Goal: Task Accomplishment & Management: Manage account settings

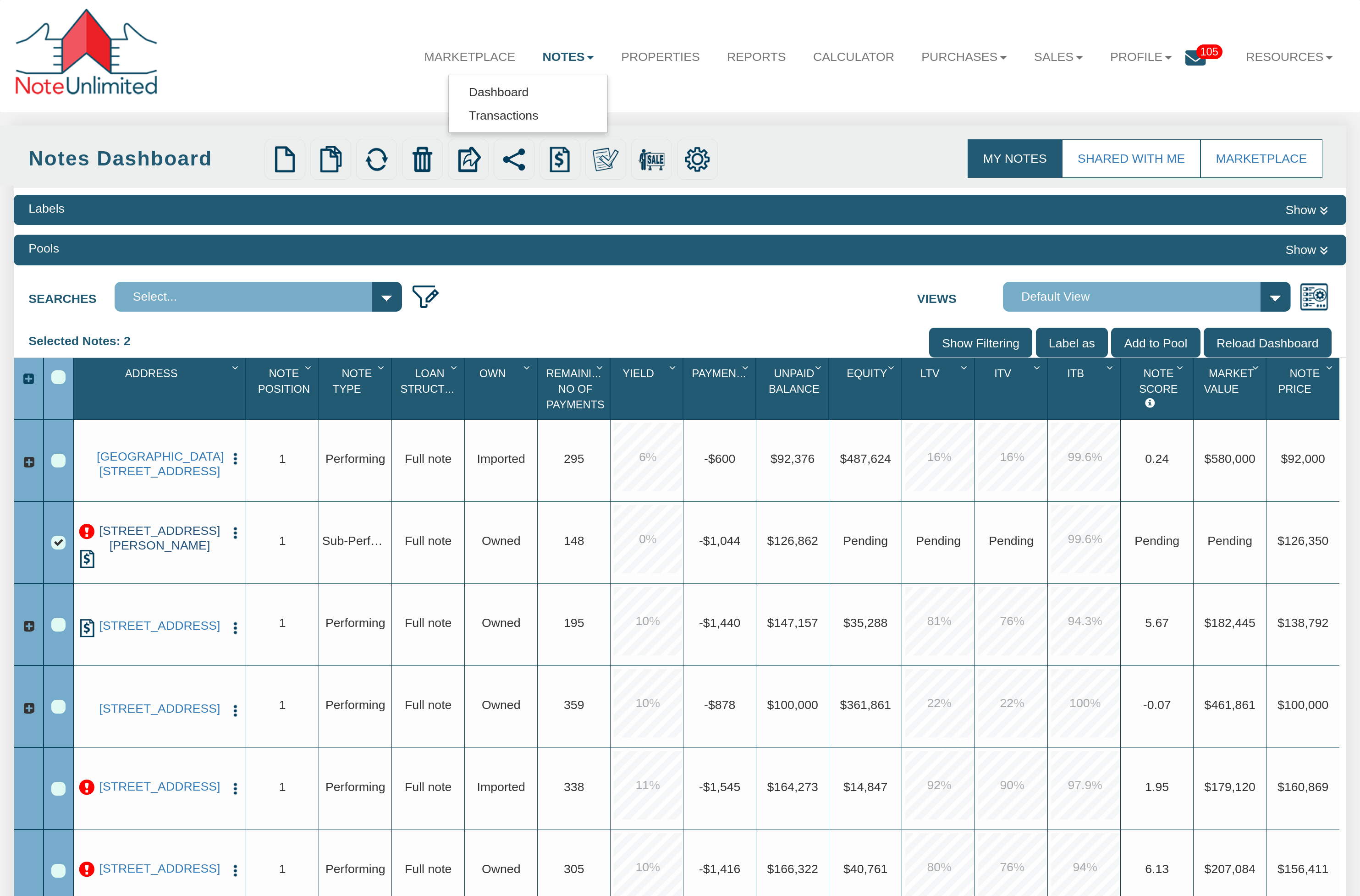
click at [191, 541] on link "[STREET_ADDRESS][PERSON_NAME]" at bounding box center [160, 538] width 126 height 29
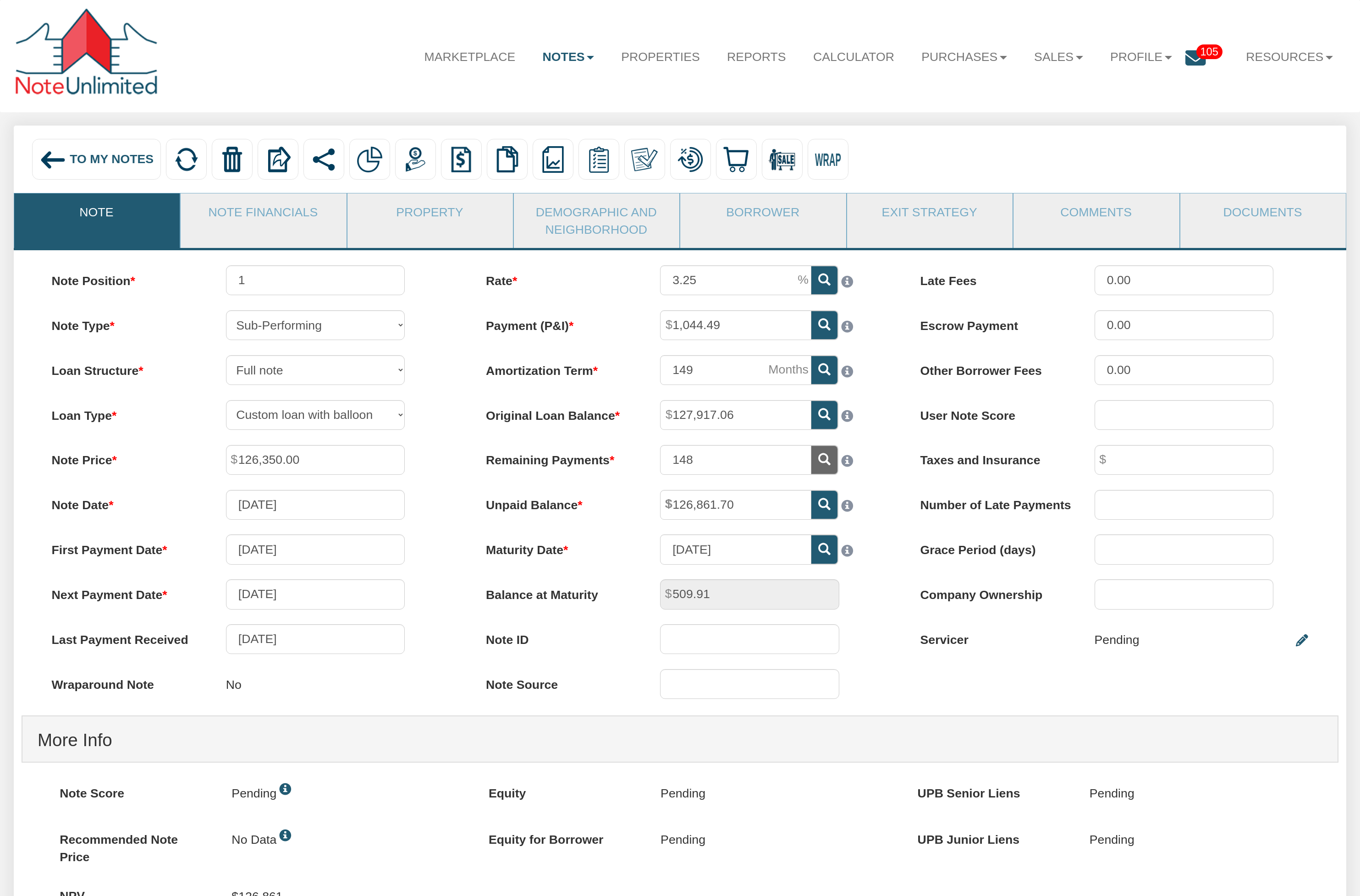
drag, startPoint x: 255, startPoint y: 413, endPoint x: 375, endPoint y: 412, distance: 120.0
click at [375, 412] on div "30 Year Fixed 15 Year Fixed 20 Year Fixed 40 Year Fixed 5 years balloon loan wi…" at bounding box center [315, 415] width 209 height 30
drag, startPoint x: 703, startPoint y: 464, endPoint x: 665, endPoint y: 457, distance: 38.6
click at [665, 457] on input "148" at bounding box center [736, 460] width 151 height 30
click at [659, 599] on div "509.91" at bounding box center [749, 595] width 209 height 30
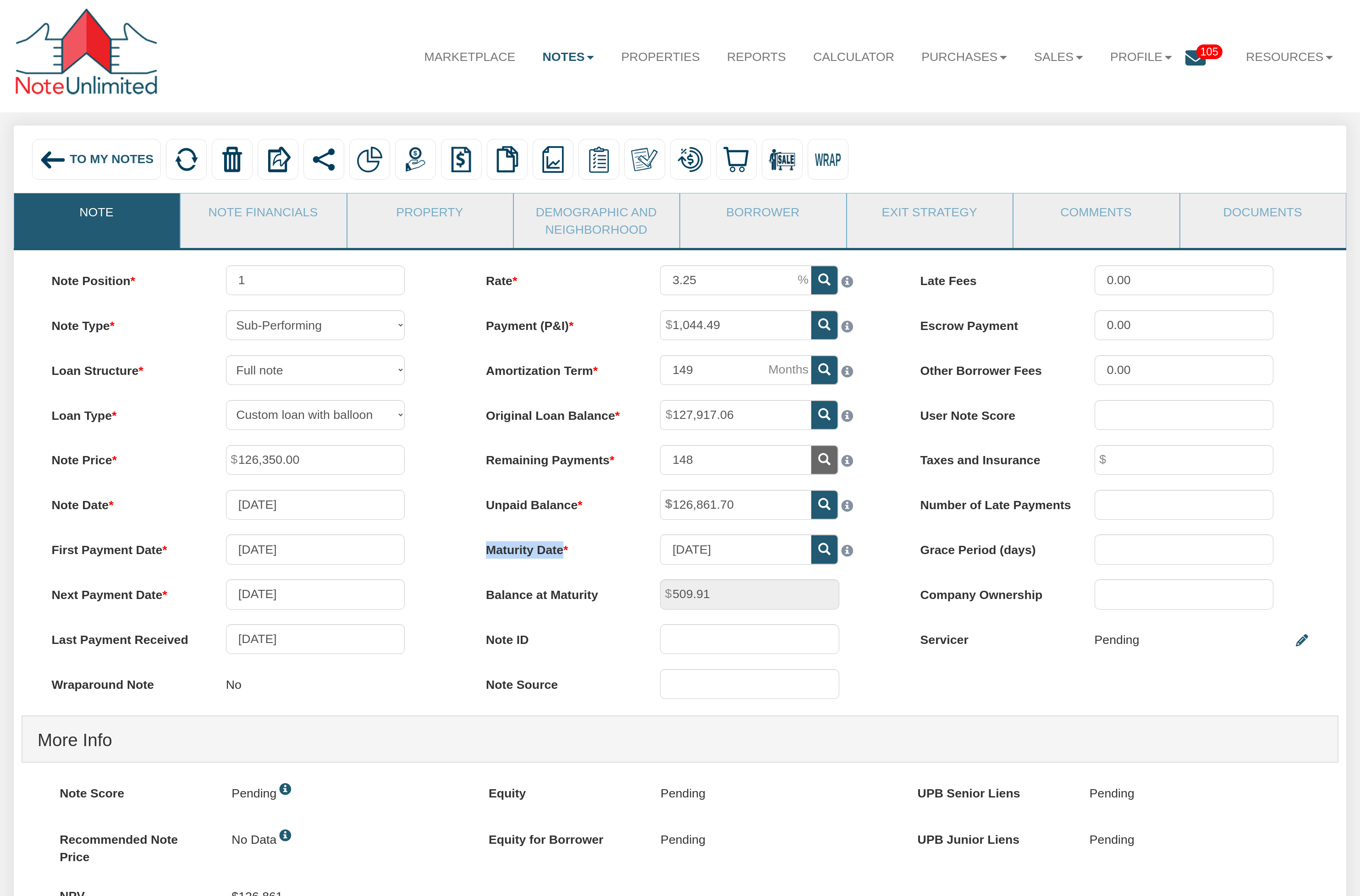
drag, startPoint x: 476, startPoint y: 549, endPoint x: 576, endPoint y: 550, distance: 100.0
click at [576, 550] on label "Maturity Date" at bounding box center [558, 547] width 174 height 24
drag, startPoint x: 671, startPoint y: 372, endPoint x: 702, endPoint y: 374, distance: 31.1
click at [702, 374] on input "149" at bounding box center [736, 370] width 151 height 30
drag, startPoint x: 734, startPoint y: 324, endPoint x: 659, endPoint y: 325, distance: 75.0
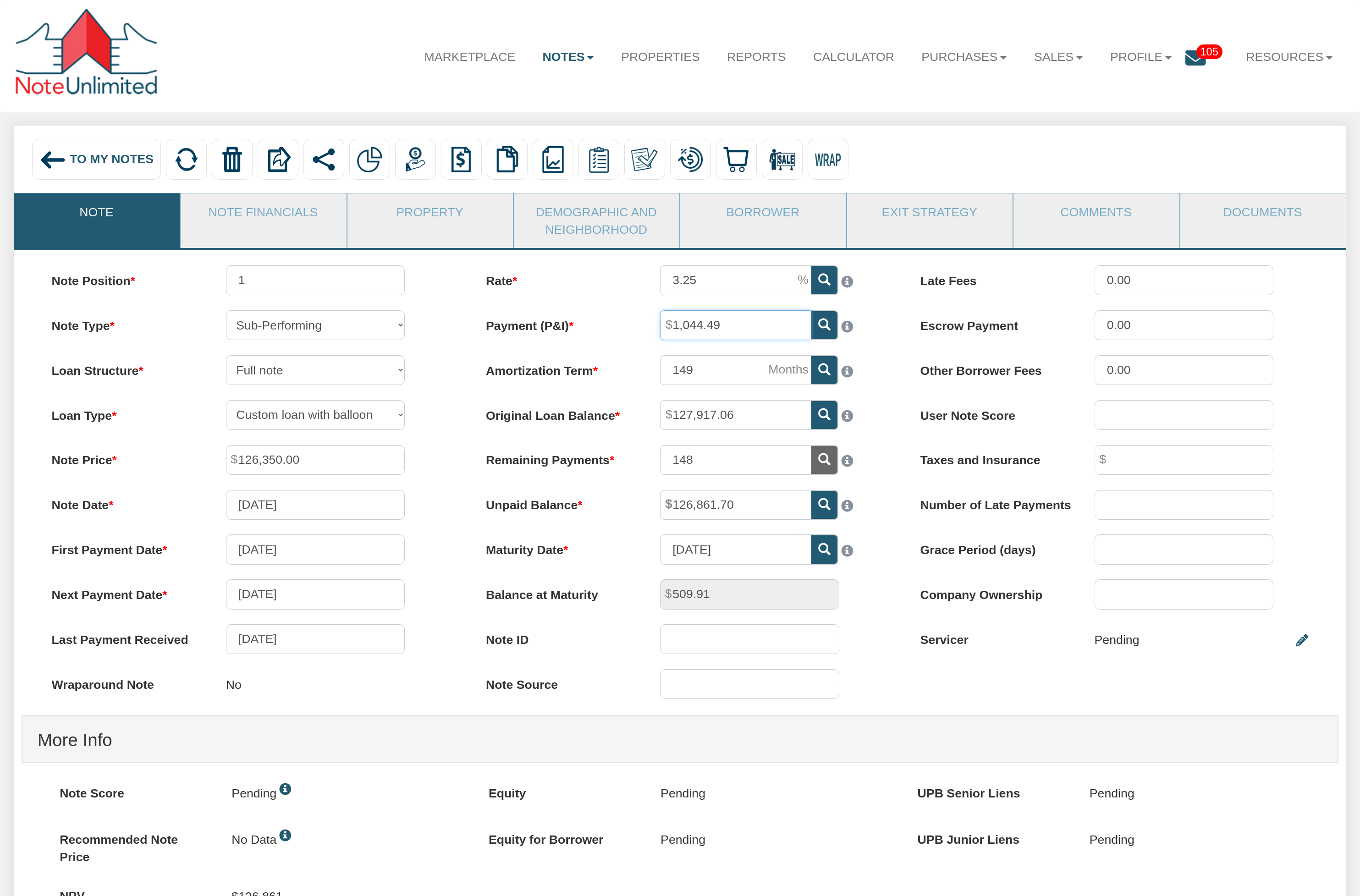
click at [659, 325] on div "1,044.49" at bounding box center [767, 325] width 244 height 30
click at [664, 278] on input "3.25" at bounding box center [736, 280] width 151 height 30
drag, startPoint x: 757, startPoint y: 422, endPoint x: 663, endPoint y: 420, distance: 94.0
click at [663, 420] on input "127,917.06" at bounding box center [736, 415] width 151 height 30
drag, startPoint x: 715, startPoint y: 471, endPoint x: 667, endPoint y: 469, distance: 48.0
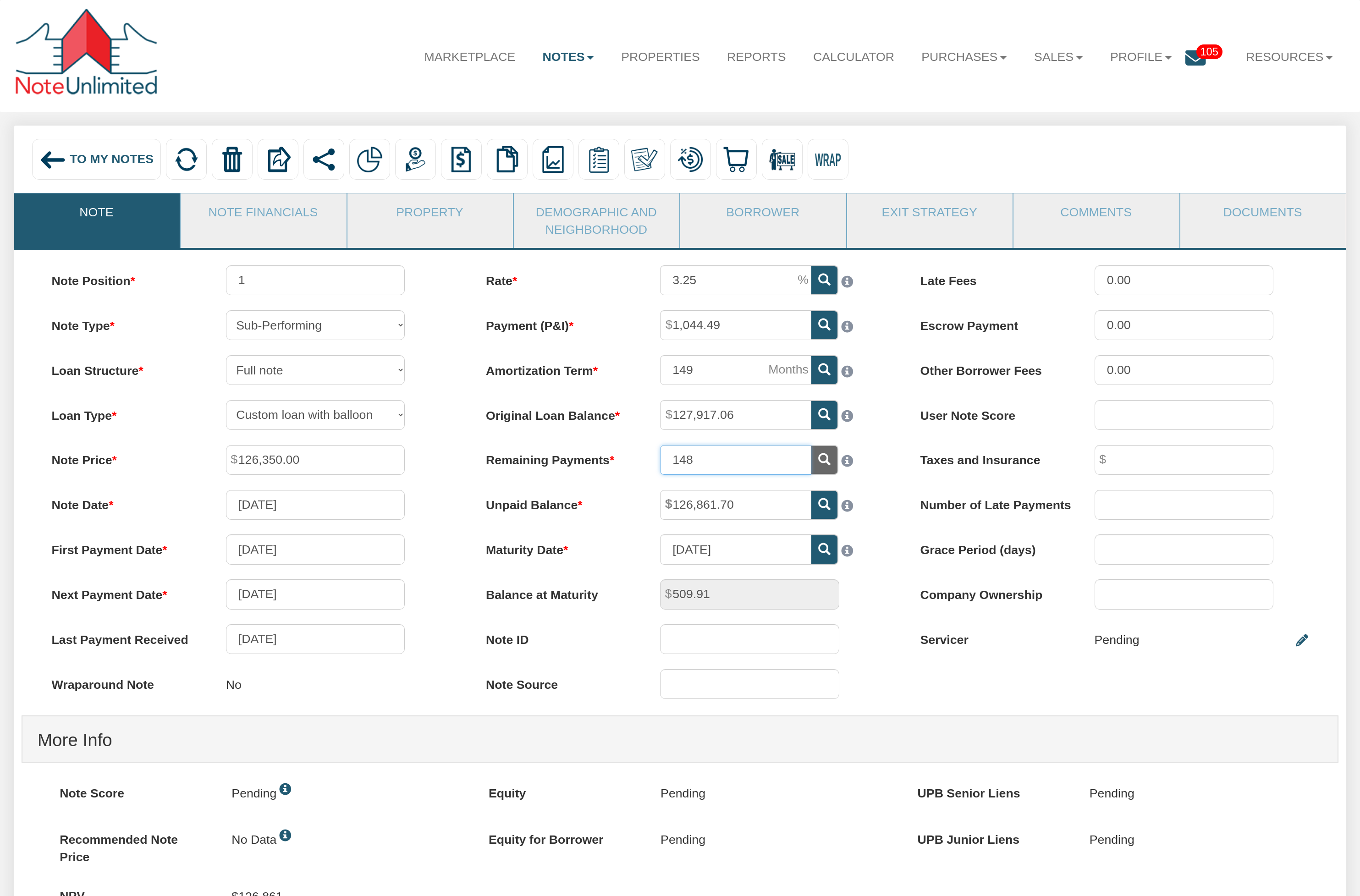
click at [667, 469] on input "148" at bounding box center [736, 460] width 151 height 30
drag, startPoint x: 669, startPoint y: 324, endPoint x: 722, endPoint y: 327, distance: 53.1
click at [812, 310] on span "1,044.49" at bounding box center [812, 310] width 0 height 0
drag, startPoint x: 699, startPoint y: 366, endPoint x: 666, endPoint y: 371, distance: 33.4
click at [666, 371] on input "149" at bounding box center [736, 370] width 151 height 30
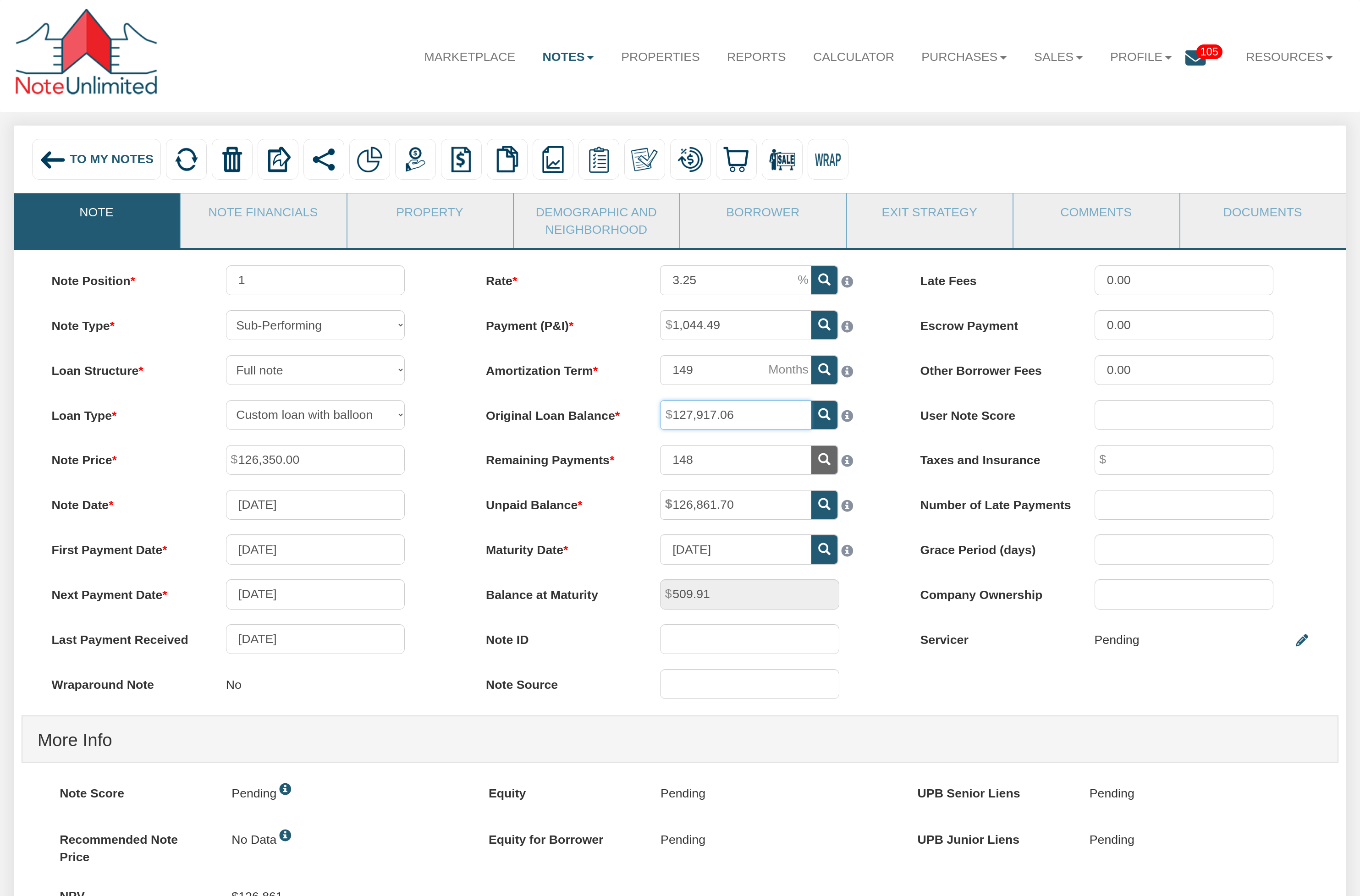
drag, startPoint x: 749, startPoint y: 417, endPoint x: 657, endPoint y: 413, distance: 92.1
click at [657, 413] on div "127,917.06" at bounding box center [767, 415] width 244 height 30
drag, startPoint x: 742, startPoint y: 507, endPoint x: 666, endPoint y: 501, distance: 76.2
click at [812, 490] on span "126,861.70" at bounding box center [812, 490] width 0 height 0
drag, startPoint x: 480, startPoint y: 465, endPoint x: 735, endPoint y: 461, distance: 255.0
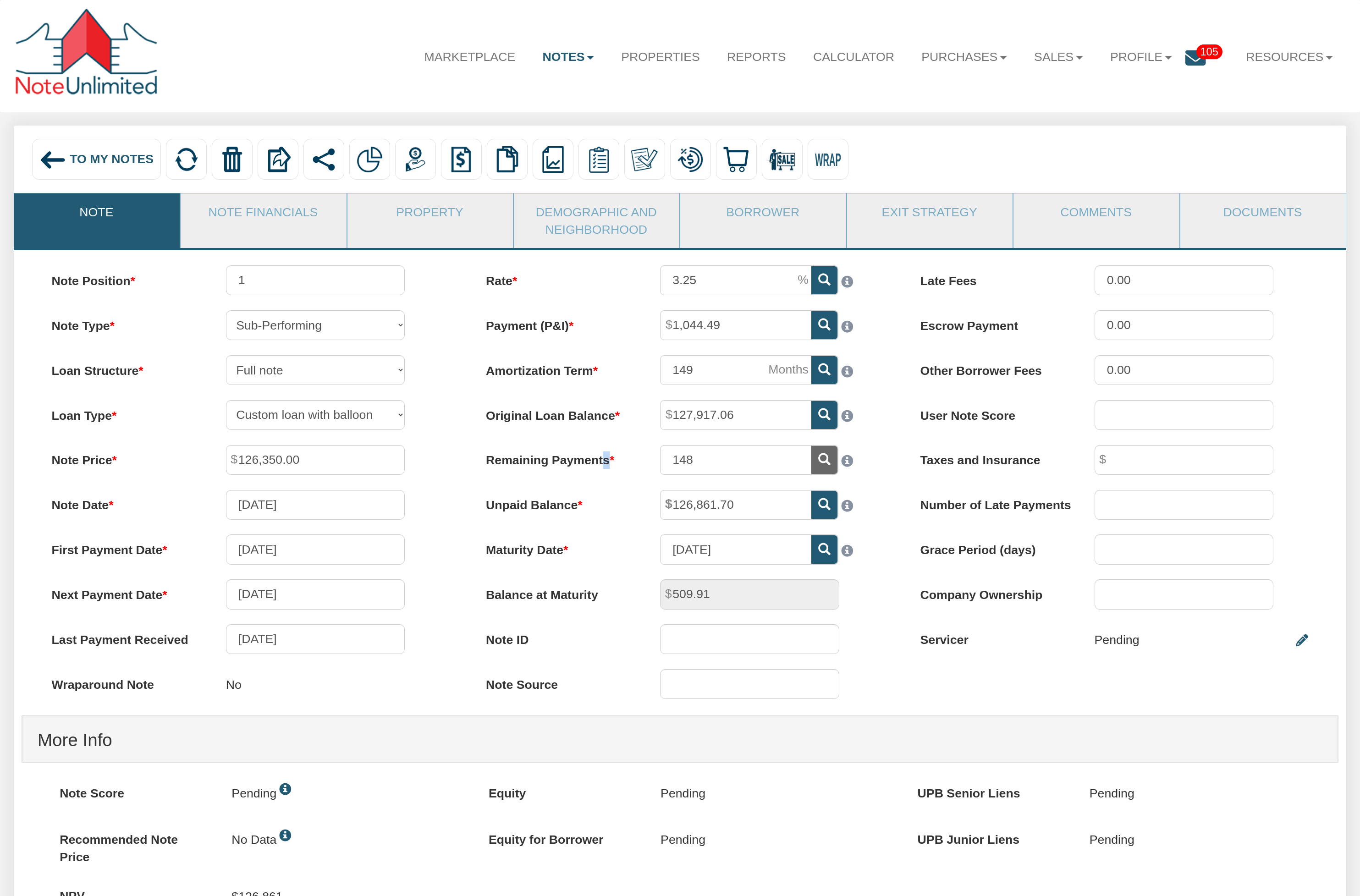
click at [735, 461] on div "Remaining Payments 148" at bounding box center [680, 460] width 418 height 30
drag, startPoint x: 482, startPoint y: 508, endPoint x: 640, endPoint y: 506, distance: 158.0
click at [640, 506] on label "Unpaid Balance" at bounding box center [558, 502] width 174 height 24
click at [479, 506] on label "Unpaid Balance" at bounding box center [558, 502] width 174 height 24
drag, startPoint x: 479, startPoint y: 506, endPoint x: 596, endPoint y: 510, distance: 117.1
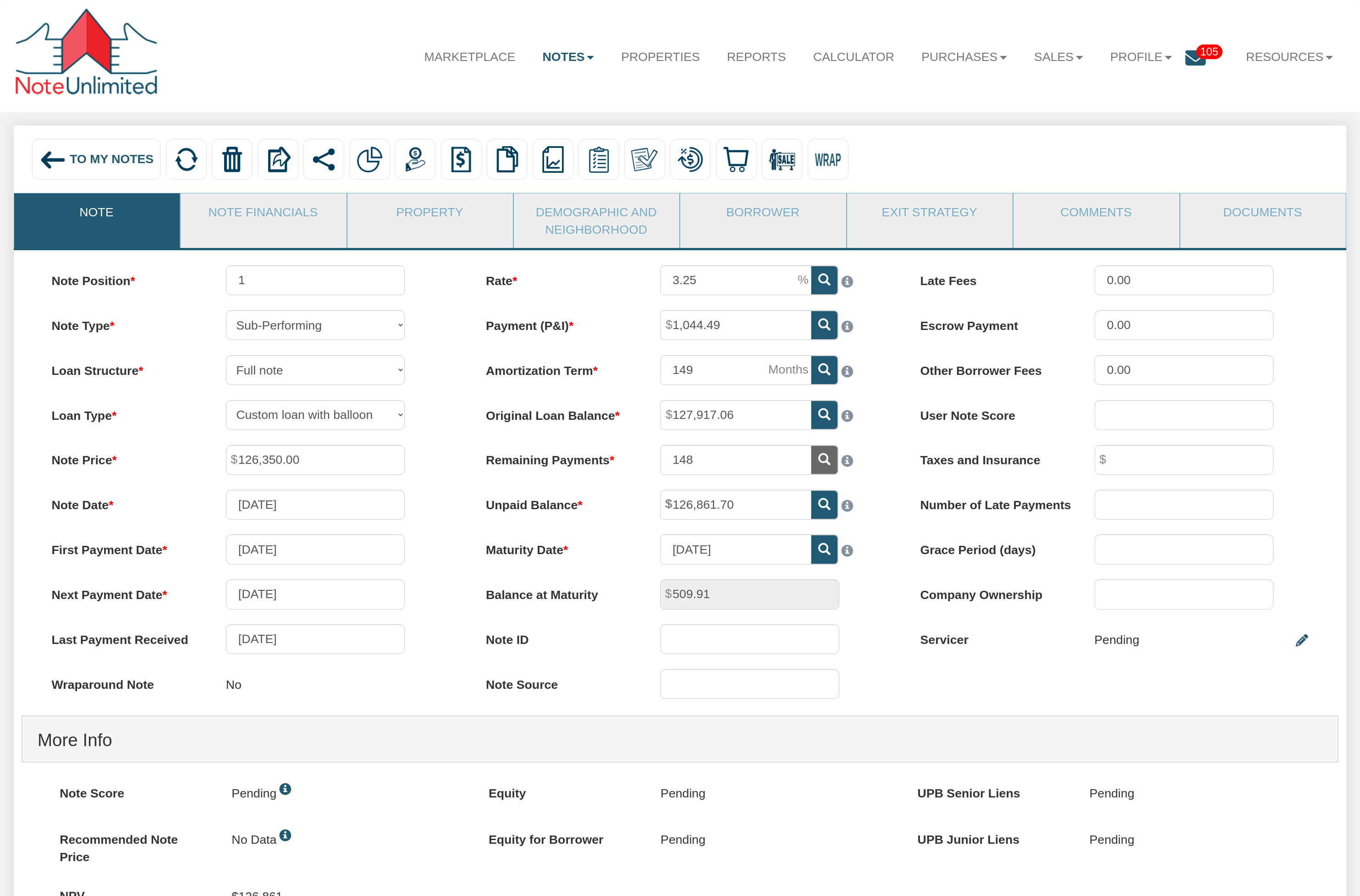
click at [596, 510] on label "Unpaid Balance" at bounding box center [558, 502] width 174 height 24
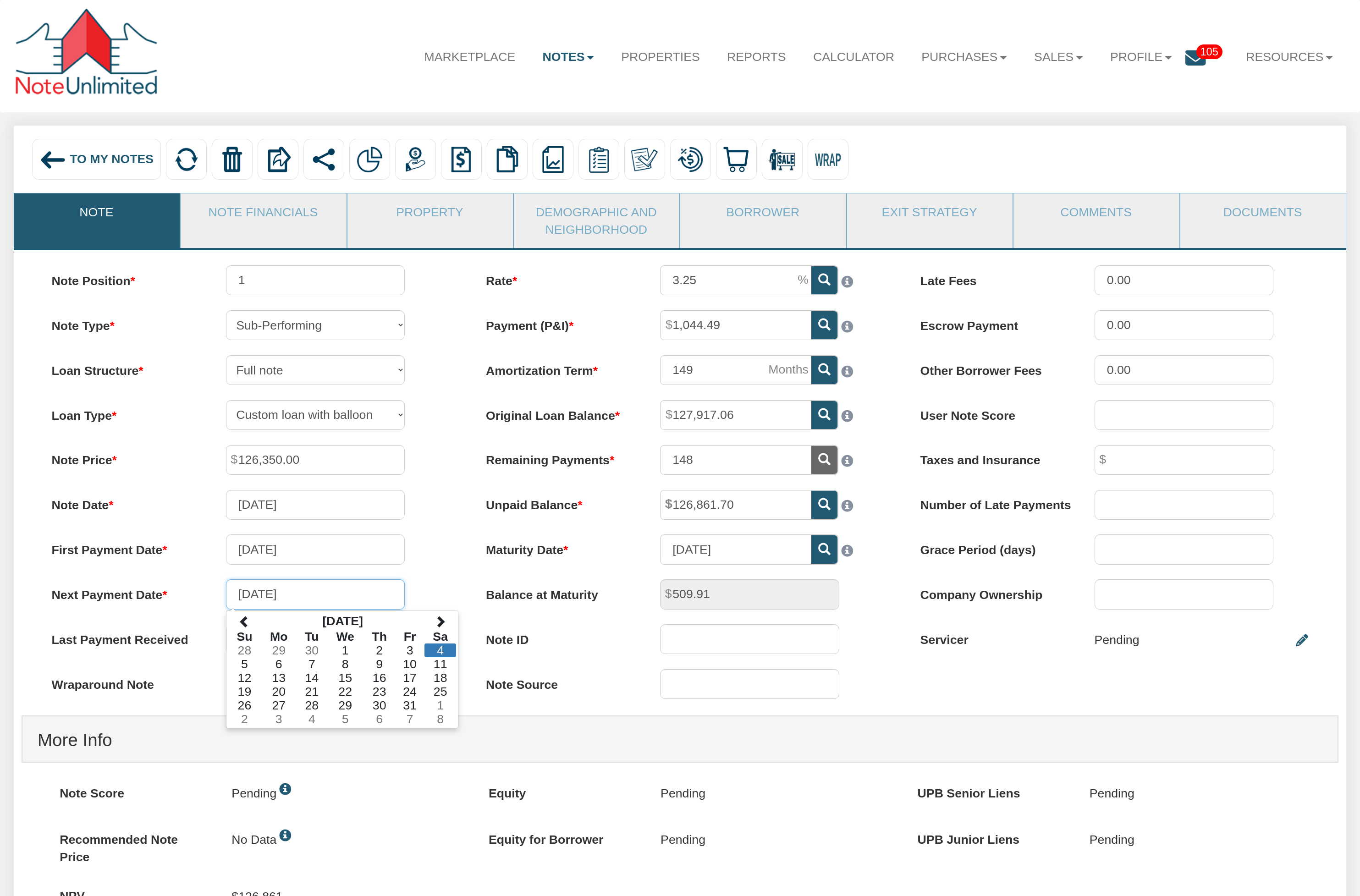
drag, startPoint x: 239, startPoint y: 597, endPoint x: 305, endPoint y: 597, distance: 66.0
click at [305, 597] on input "[DATE]" at bounding box center [315, 595] width 179 height 30
click at [209, 599] on label "Next Payment Date" at bounding box center [123, 592] width 174 height 24
drag, startPoint x: 241, startPoint y: 598, endPoint x: 307, endPoint y: 595, distance: 66.1
click at [307, 595] on input "[DATE]" at bounding box center [315, 595] width 179 height 30
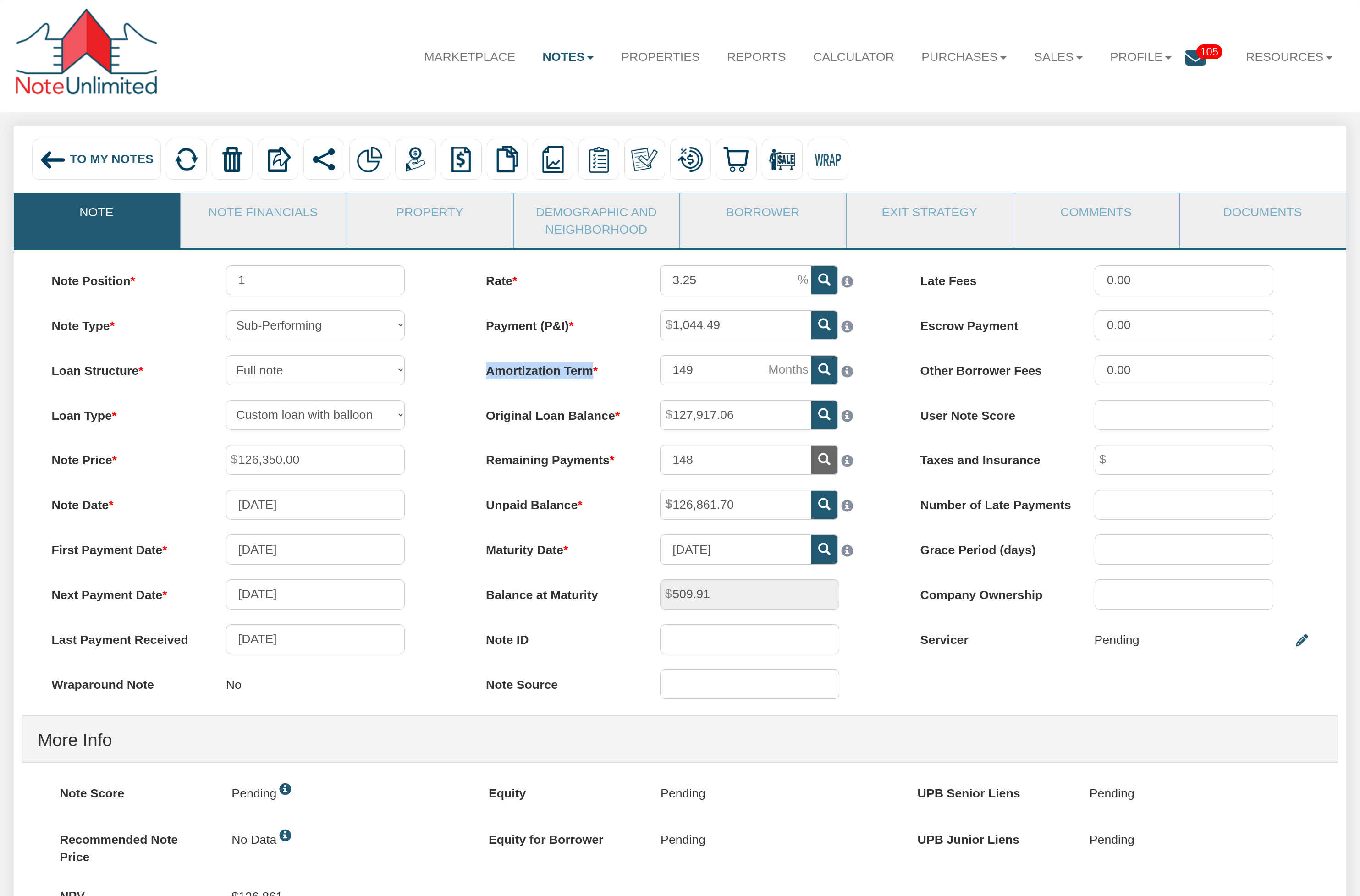
drag, startPoint x: 479, startPoint y: 371, endPoint x: 600, endPoint y: 374, distance: 121.0
click at [600, 374] on label "Amortization Term" at bounding box center [558, 367] width 174 height 24
drag, startPoint x: 483, startPoint y: 419, endPoint x: 607, endPoint y: 420, distance: 124.0
click at [607, 420] on label "Original Loan Balance" at bounding box center [558, 412] width 174 height 24
drag, startPoint x: 476, startPoint y: 460, endPoint x: 619, endPoint y: 460, distance: 143.0
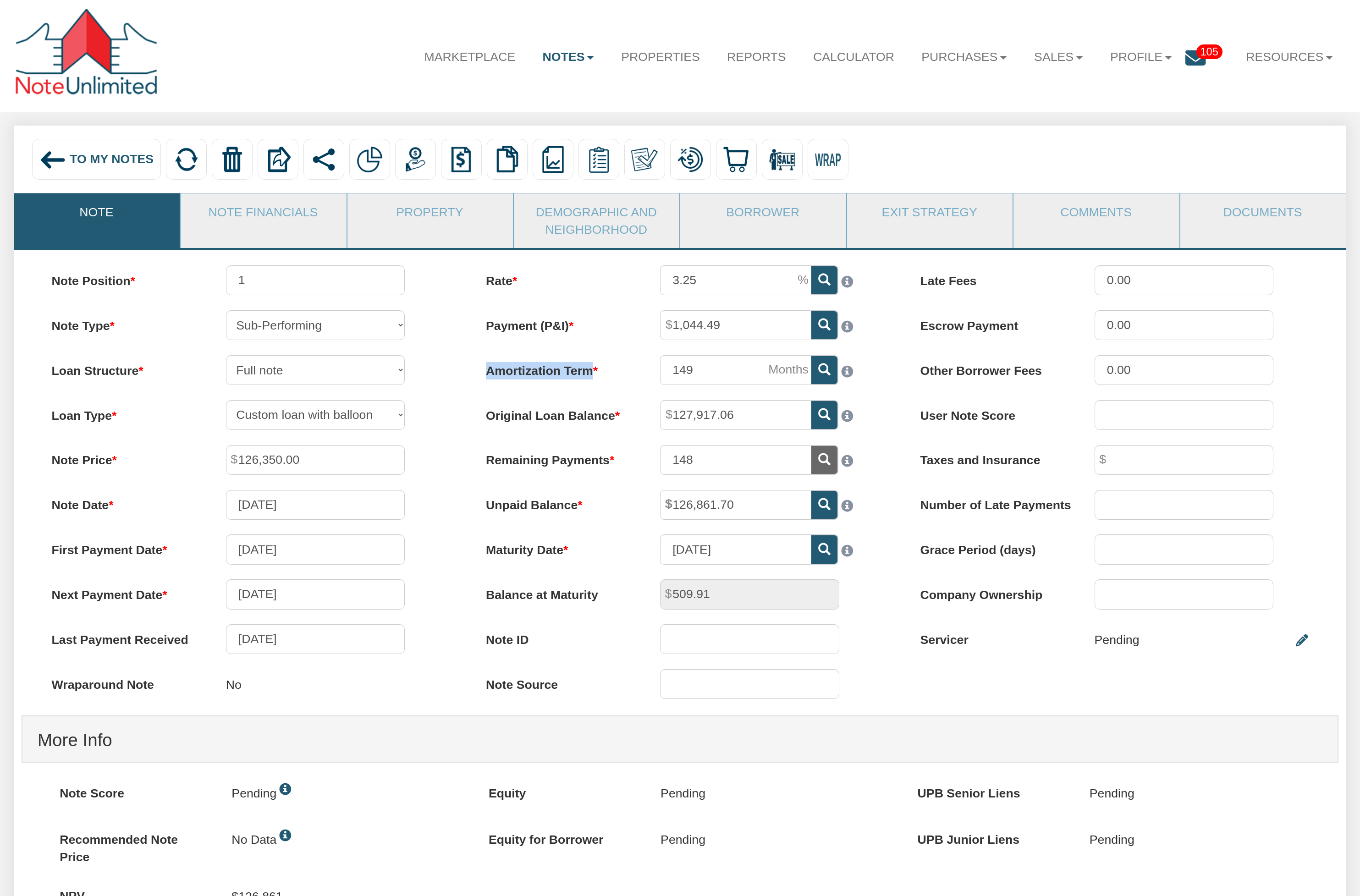
click at [619, 460] on label "Remaining Payments" at bounding box center [558, 457] width 174 height 24
drag, startPoint x: 469, startPoint y: 512, endPoint x: 597, endPoint y: 510, distance: 128.0
click at [597, 510] on div "Rate 3.25 Payment (P&I) 1,044.49 Amortization Term 149 148" at bounding box center [680, 489] width 434 height 449
drag, startPoint x: 484, startPoint y: 554, endPoint x: 572, endPoint y: 544, distance: 88.6
click at [572, 544] on label "Maturity Date" at bounding box center [558, 547] width 174 height 24
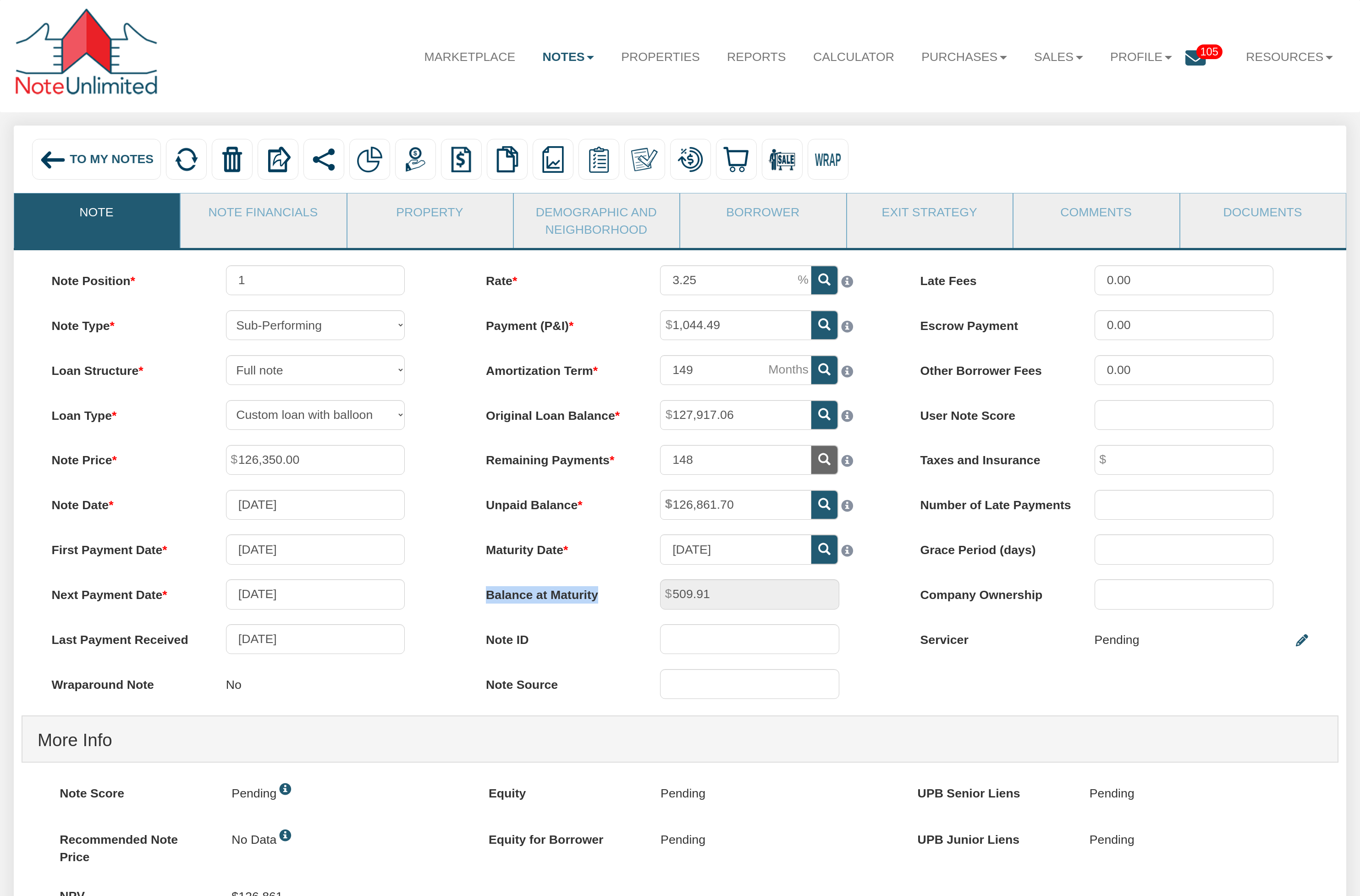
drag, startPoint x: 479, startPoint y: 603, endPoint x: 600, endPoint y: 604, distance: 121.0
click at [600, 603] on label "Balance at Maturity" at bounding box center [558, 592] width 174 height 24
click at [8, 109] on nav "Menu Marketplace Notes Dashboard Transactions Properties Reports Calculator Pur…" at bounding box center [680, 56] width 1360 height 112
click at [78, 162] on span "To My Notes" at bounding box center [111, 159] width 84 height 13
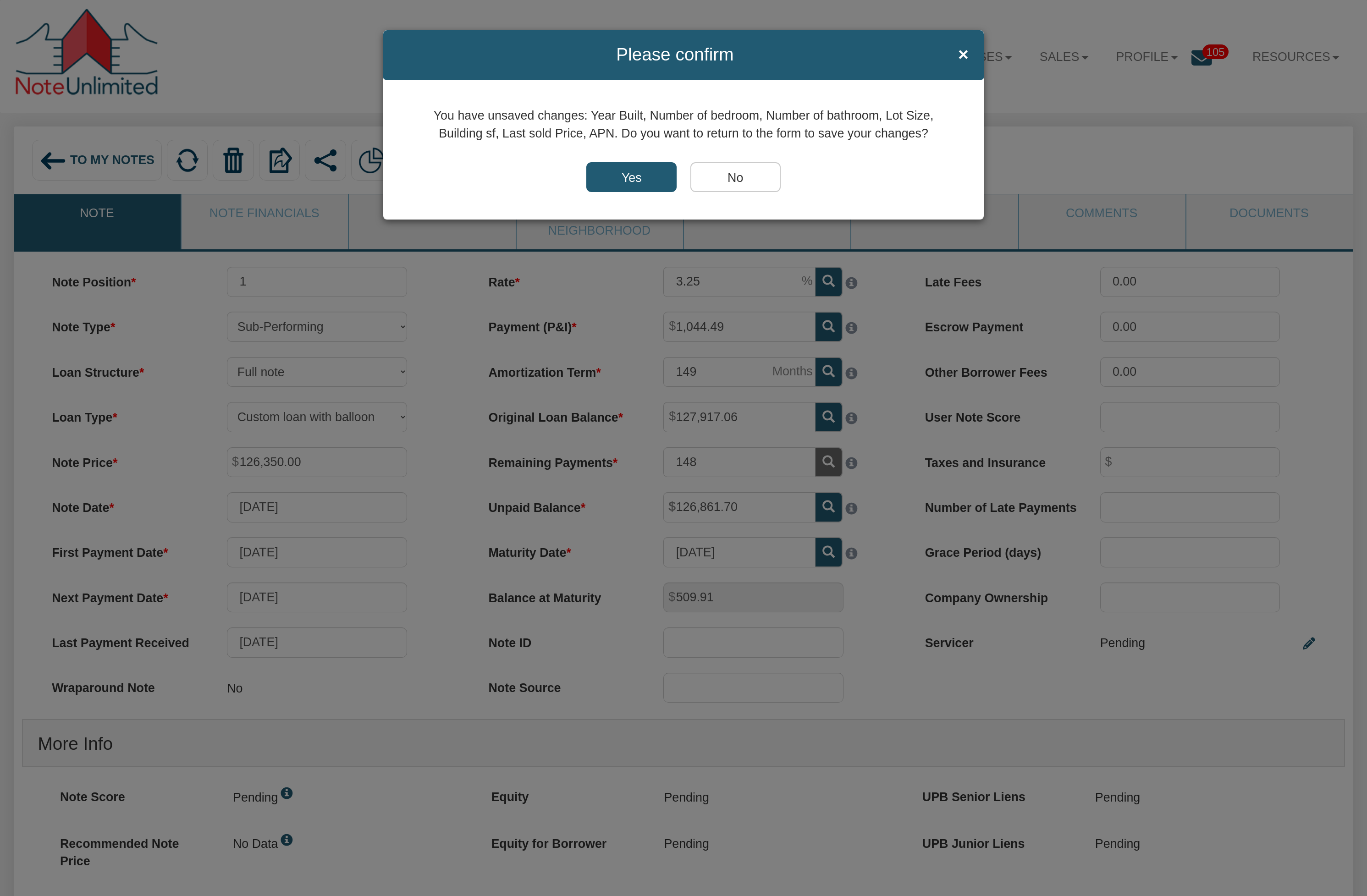
click at [751, 176] on input "No" at bounding box center [735, 177] width 90 height 30
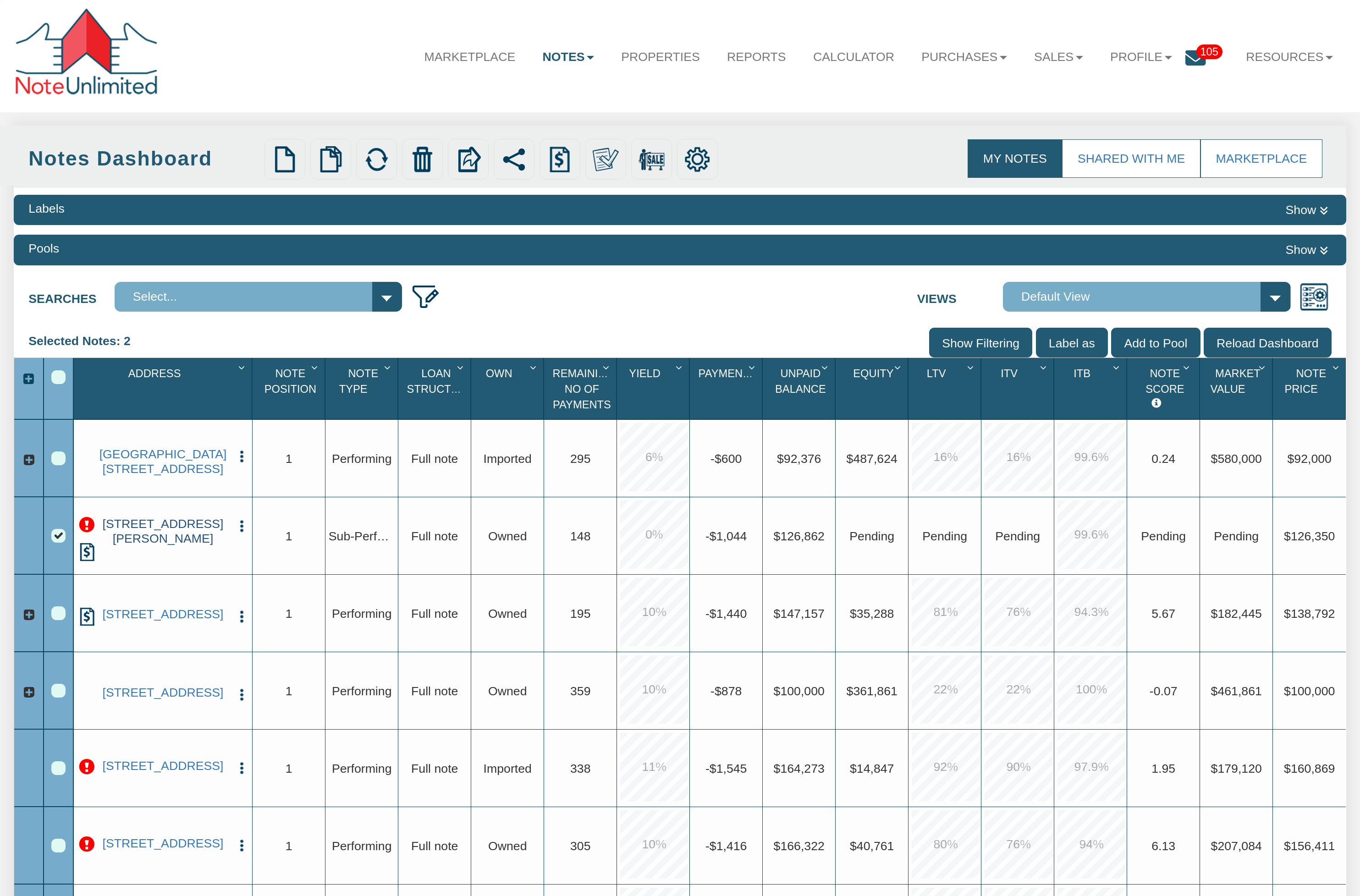
click at [167, 536] on link "[STREET_ADDRESS][PERSON_NAME]" at bounding box center [163, 531] width 133 height 29
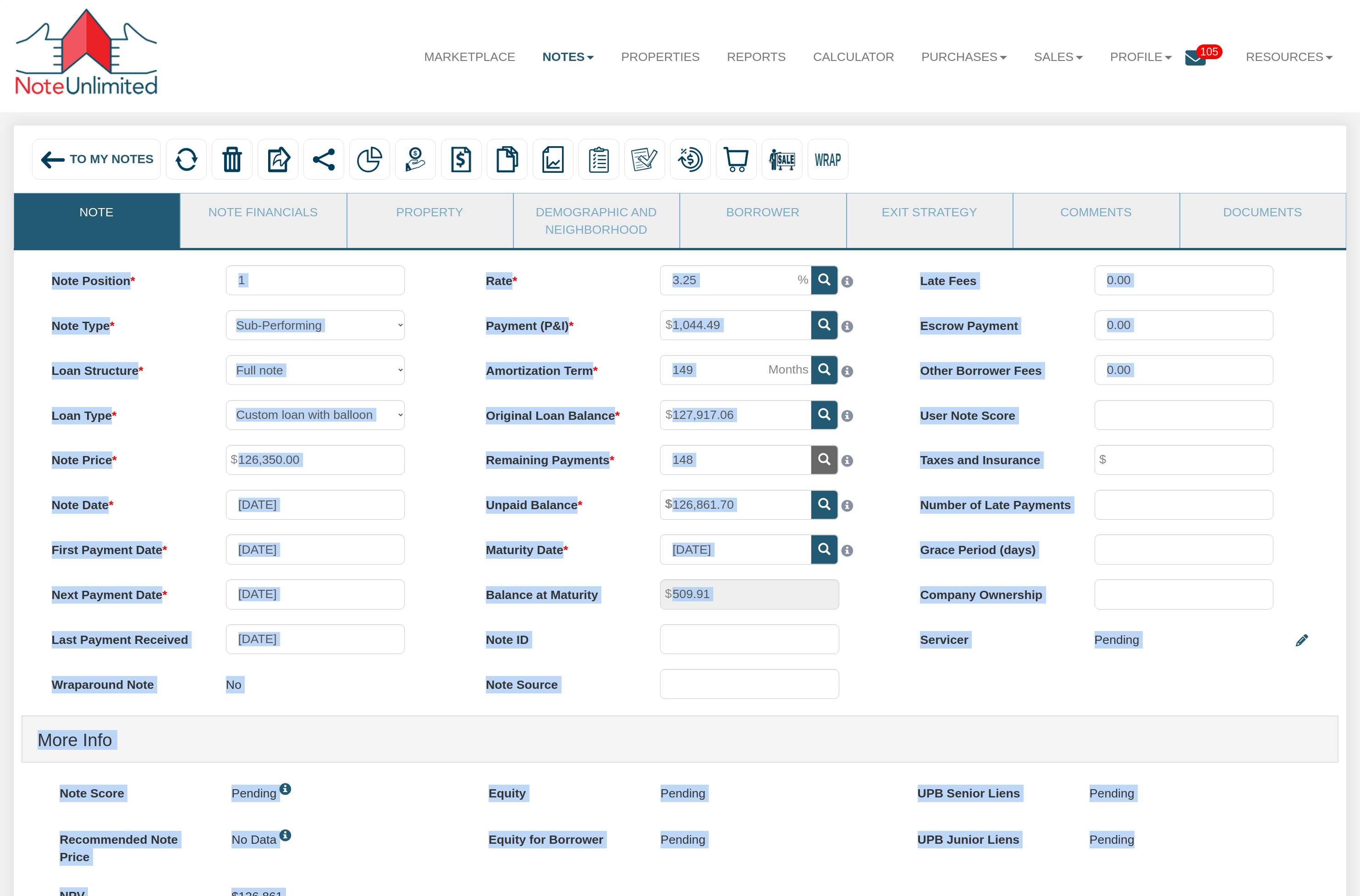
drag, startPoint x: 1004, startPoint y: 687, endPoint x: 34, endPoint y: 276, distance: 1053.5
click at [34, 276] on div "Note Position 1 Note Type Performing Forthcoming Non-Performing REO Sub-Perform…" at bounding box center [680, 695] width 1333 height 890
click at [1244, 685] on div "Note Position 1 Note Type Performing Forthcoming Non-Performing REO Sub-Perform…" at bounding box center [680, 695] width 1333 height 890
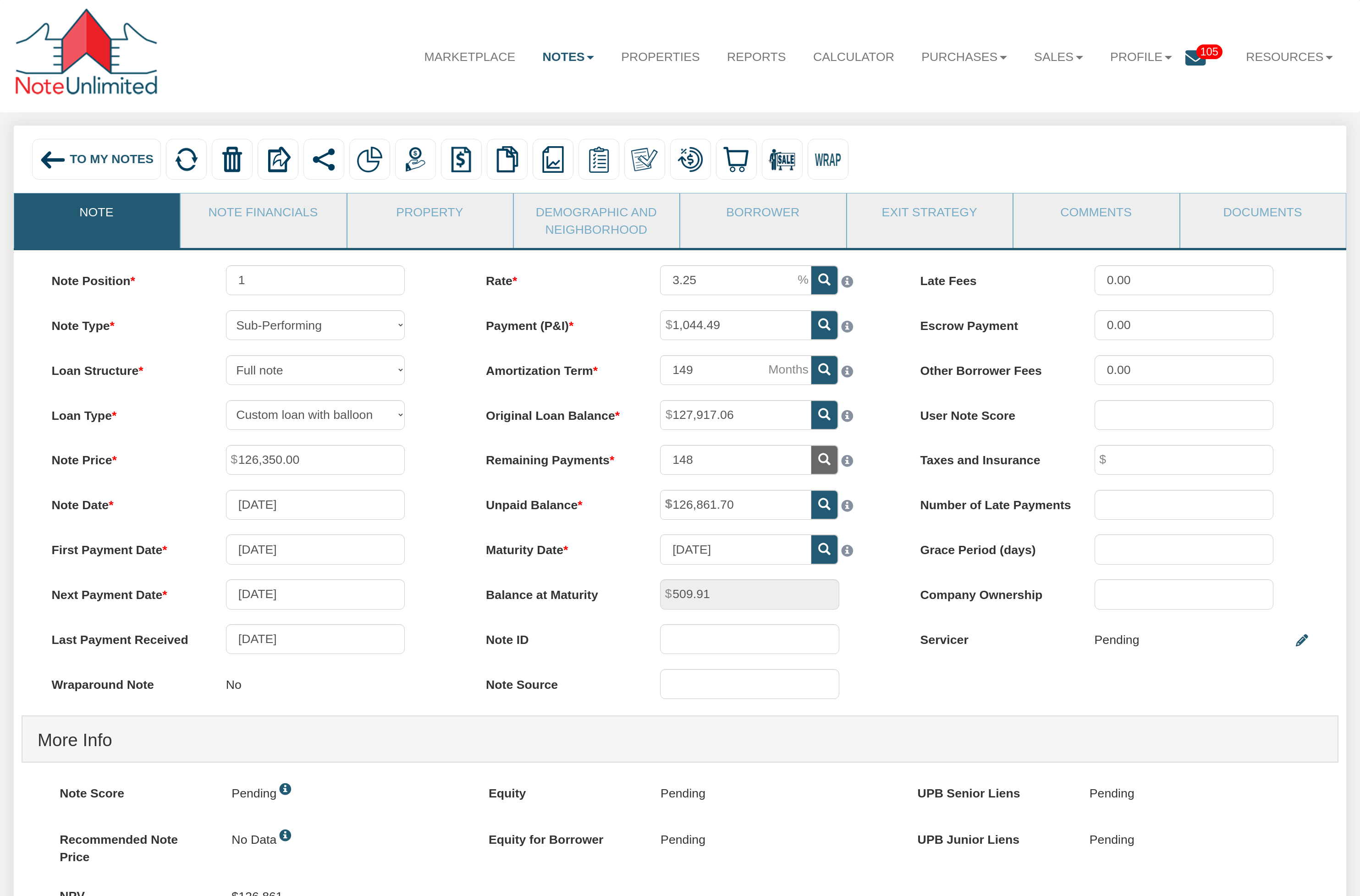
click at [1058, 145] on div "To My Notes Delete with property Delete only note Redeeming and Non-Redeeming S…" at bounding box center [680, 162] width 1306 height 46
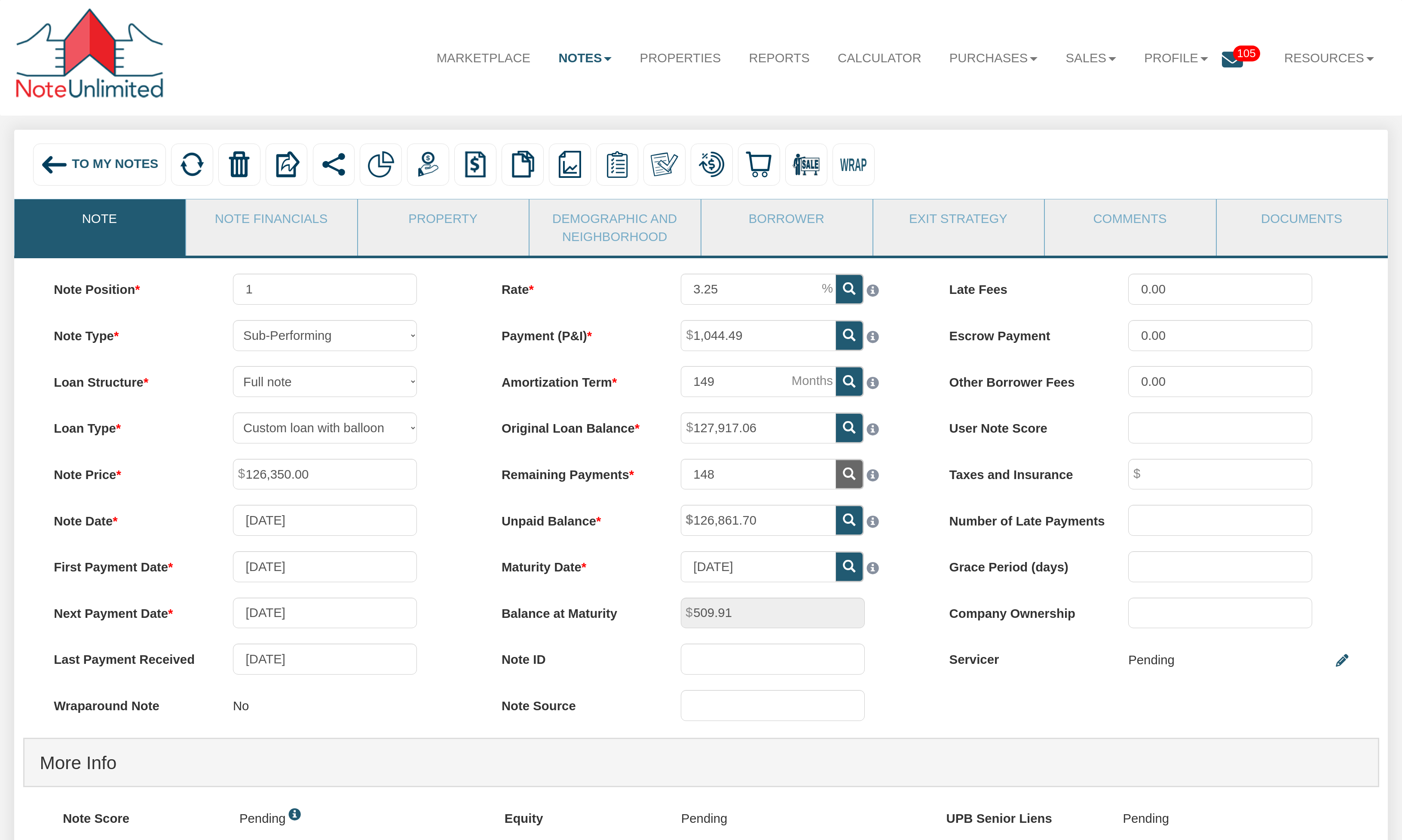
click at [57, 282] on label "Note Position" at bounding box center [128, 286] width 179 height 25
click at [233, 282] on input "1" at bounding box center [325, 289] width 184 height 31
click at [425, 162] on img at bounding box center [428, 164] width 27 height 27
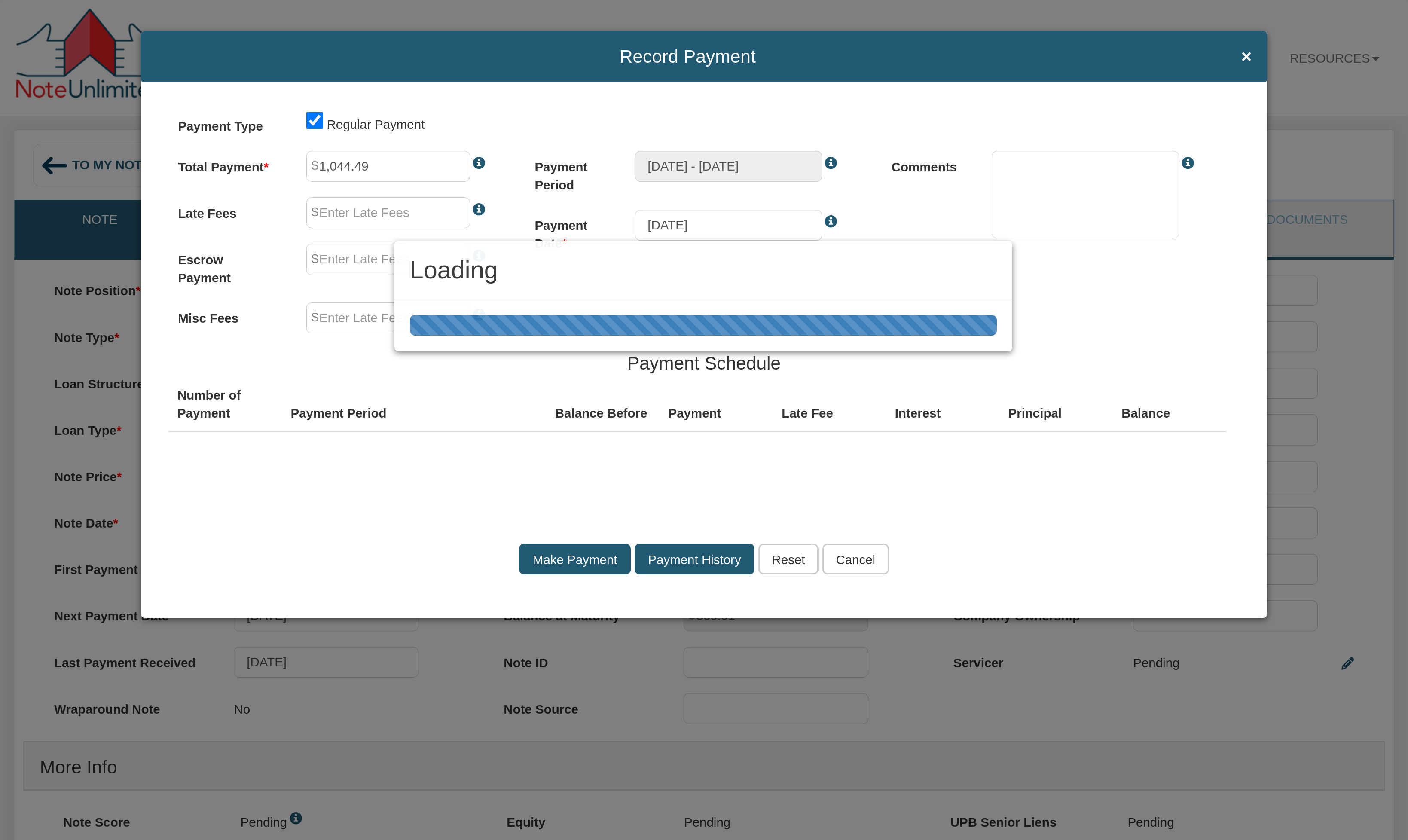
type input "0.00"
type textarea "Regular payment"
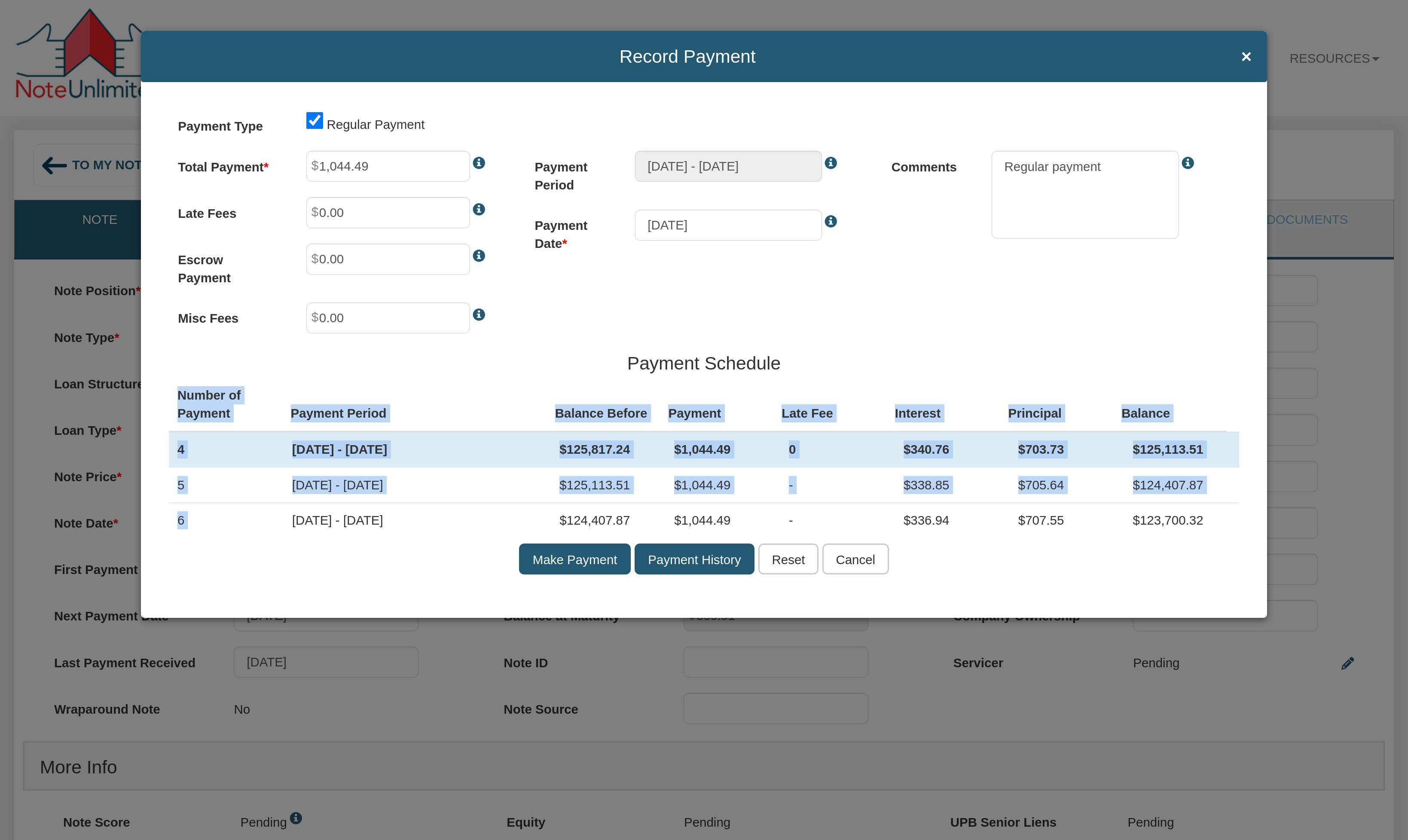
drag, startPoint x: 154, startPoint y: 447, endPoint x: 296, endPoint y: 512, distance: 156.2
click at [296, 512] on div "Payment Type Regular Payment Total Payment 1,044.49 Late Fees 0.00 Escrow Payme…" at bounding box center [705, 350] width 1127 height 536
click at [1016, 311] on div "Payment Type Regular Payment Total Payment 1,044.49 Late Fees 0.00 Escrow Payme…" at bounding box center [705, 350] width 1127 height 536
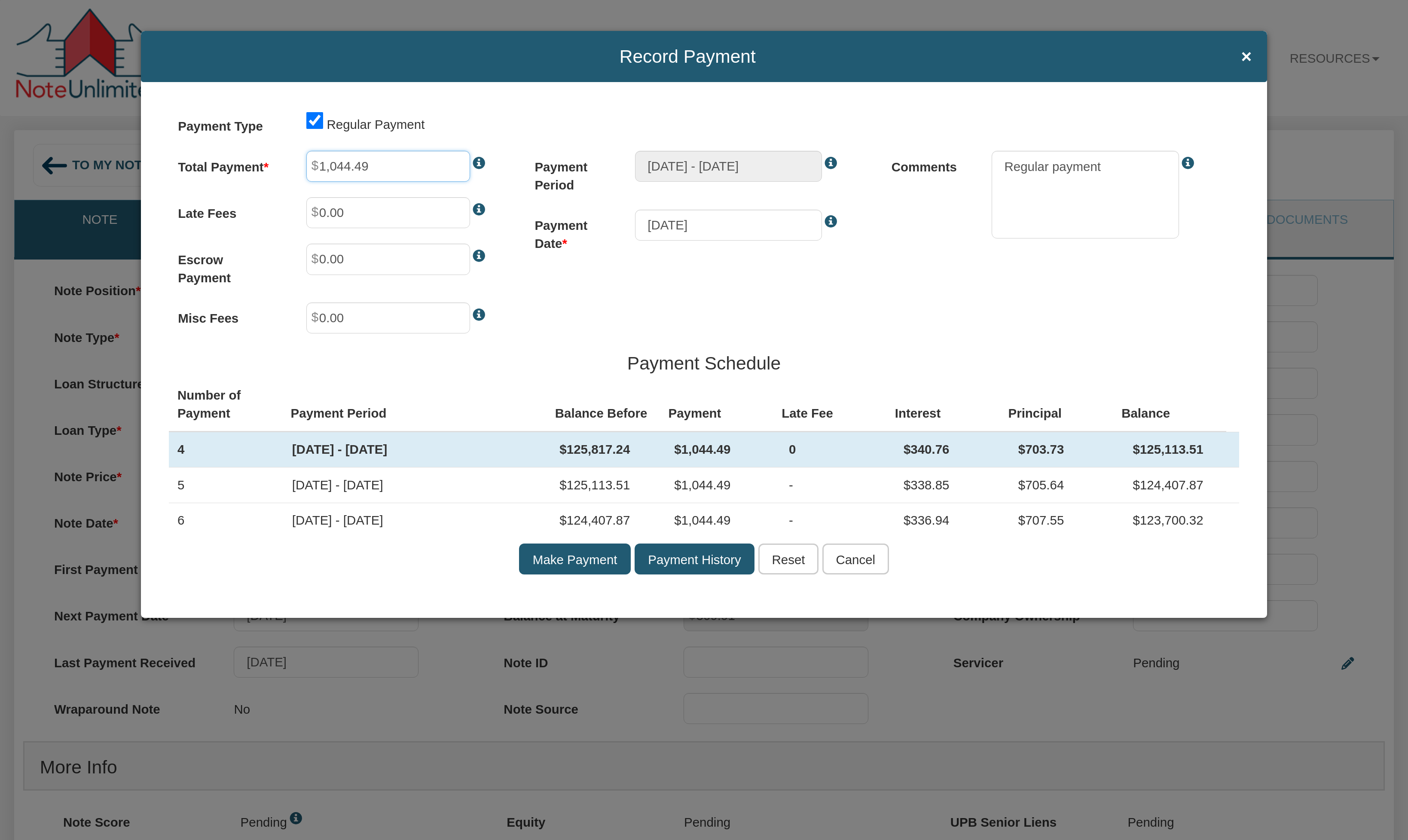
drag, startPoint x: 375, startPoint y: 168, endPoint x: 304, endPoint y: 158, distance: 71.7
click at [304, 158] on div "1,044.49" at bounding box center [403, 166] width 226 height 31
drag, startPoint x: 893, startPoint y: 448, endPoint x: 945, endPoint y: 451, distance: 52.1
drag, startPoint x: 1014, startPoint y: 447, endPoint x: 1063, endPoint y: 449, distance: 49.0
click at [1063, 449] on td "$703.73" at bounding box center [1067, 450] width 115 height 35
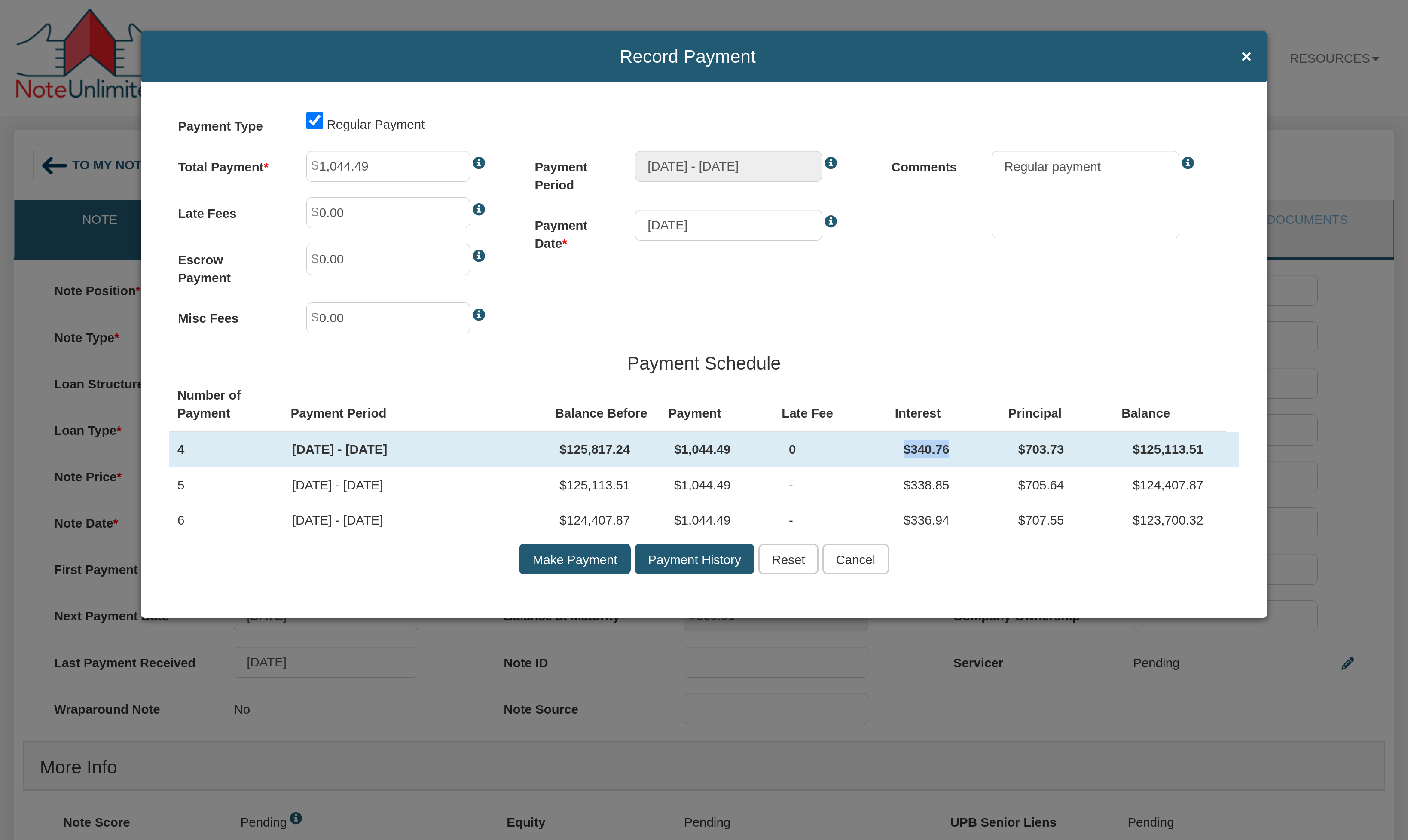
drag, startPoint x: 901, startPoint y: 448, endPoint x: 953, endPoint y: 447, distance: 52.0
click at [953, 447] on td "$340.76" at bounding box center [952, 450] width 115 height 35
click at [1066, 321] on div "Payment Type Regular Payment Total Payment 1,044.49 Late Fees 0.00 Escrow Payme…" at bounding box center [705, 350] width 1127 height 536
click at [385, 167] on input "1,044.49" at bounding box center [387, 166] width 163 height 31
drag, startPoint x: 389, startPoint y: 166, endPoint x: 302, endPoint y: 166, distance: 87.0
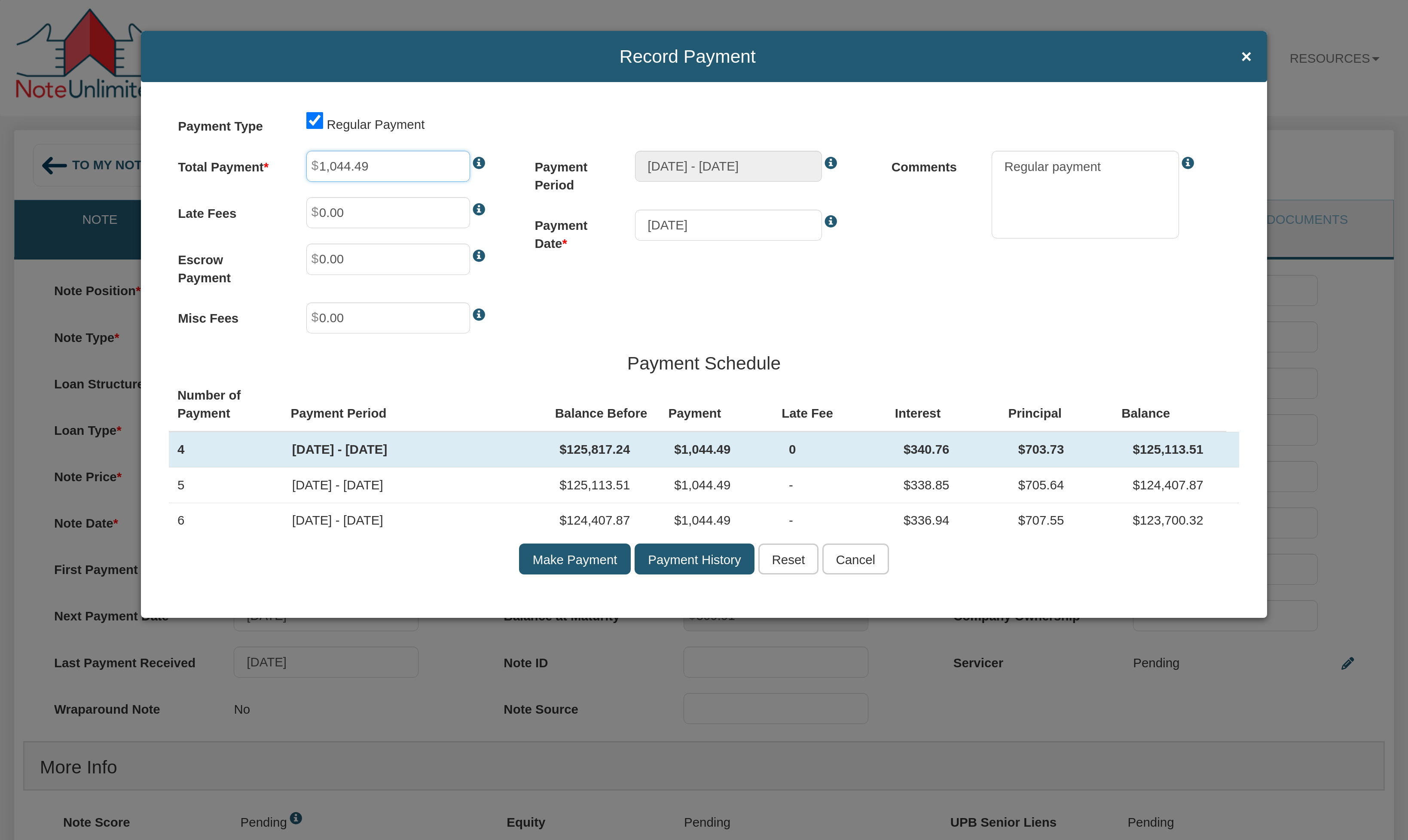
click at [302, 166] on div "1,044.49" at bounding box center [403, 166] width 226 height 31
type input "0.01"
click at [851, 451] on td "0" at bounding box center [837, 450] width 115 height 35
drag, startPoint x: 1126, startPoint y: 449, endPoint x: 1197, endPoint y: 452, distance: 71.1
click at [1197, 452] on td "$126,166.49" at bounding box center [1182, 450] width 115 height 35
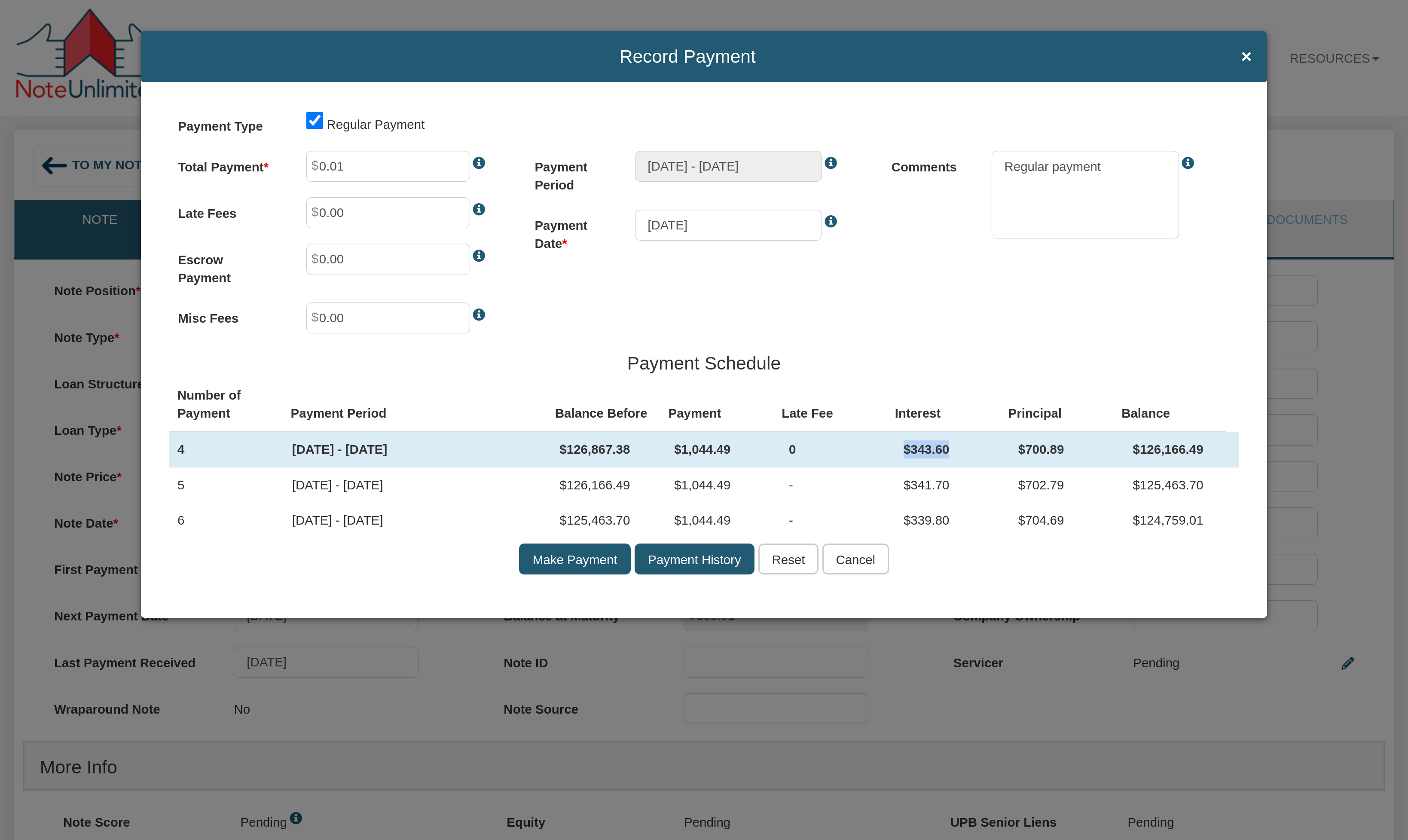
drag, startPoint x: 900, startPoint y: 453, endPoint x: 944, endPoint y: 452, distance: 44.0
click at [944, 452] on td "$343.60" at bounding box center [952, 450] width 115 height 35
drag, startPoint x: 1012, startPoint y: 449, endPoint x: 1064, endPoint y: 449, distance: 52.0
click at [1064, 449] on td "$700.89" at bounding box center [1067, 450] width 115 height 35
drag, startPoint x: 1124, startPoint y: 488, endPoint x: 1199, endPoint y: 489, distance: 75.0
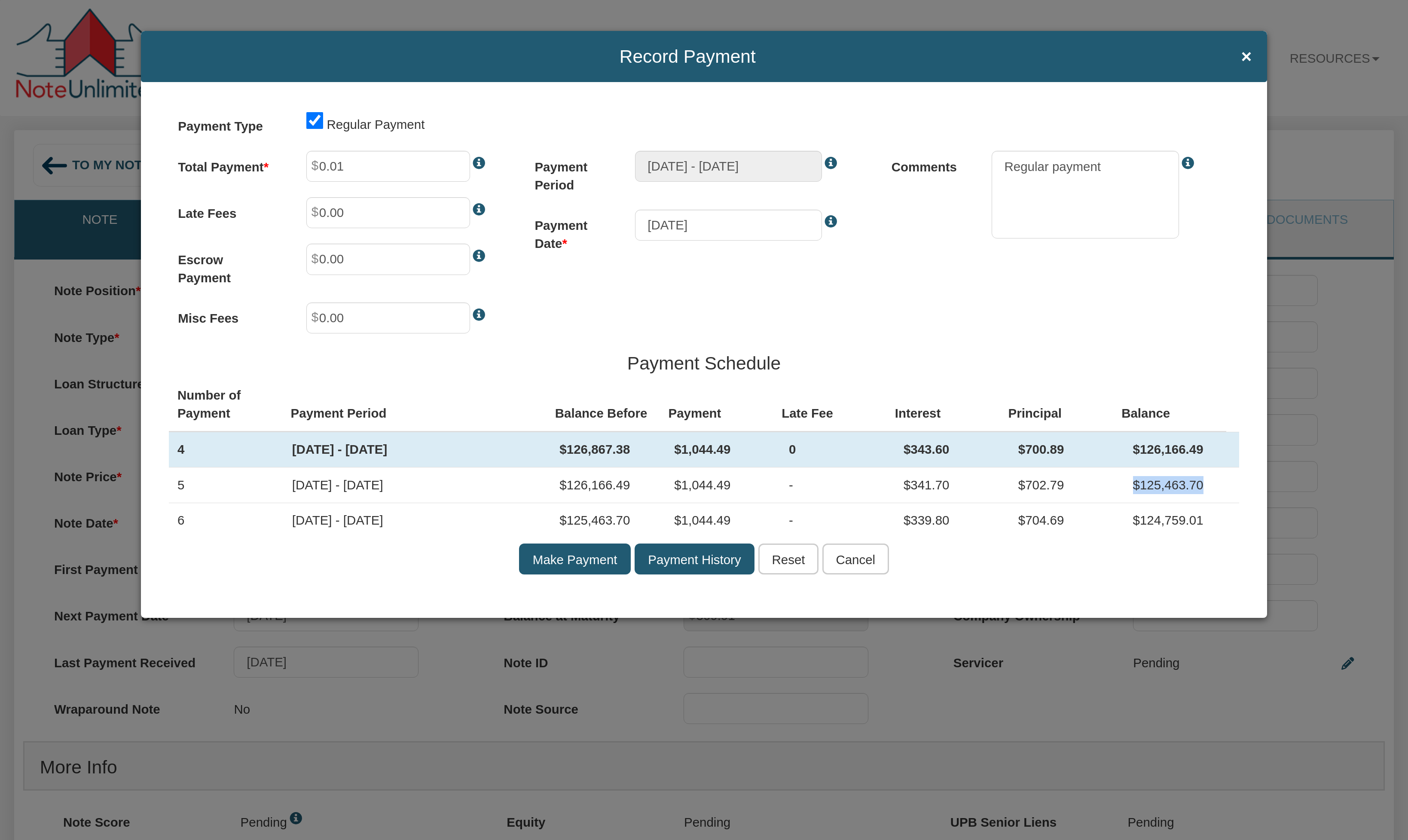
click at [1199, 489] on td "$125,463.70" at bounding box center [1182, 485] width 115 height 35
click at [870, 560] on input "Cancel" at bounding box center [856, 559] width 67 height 31
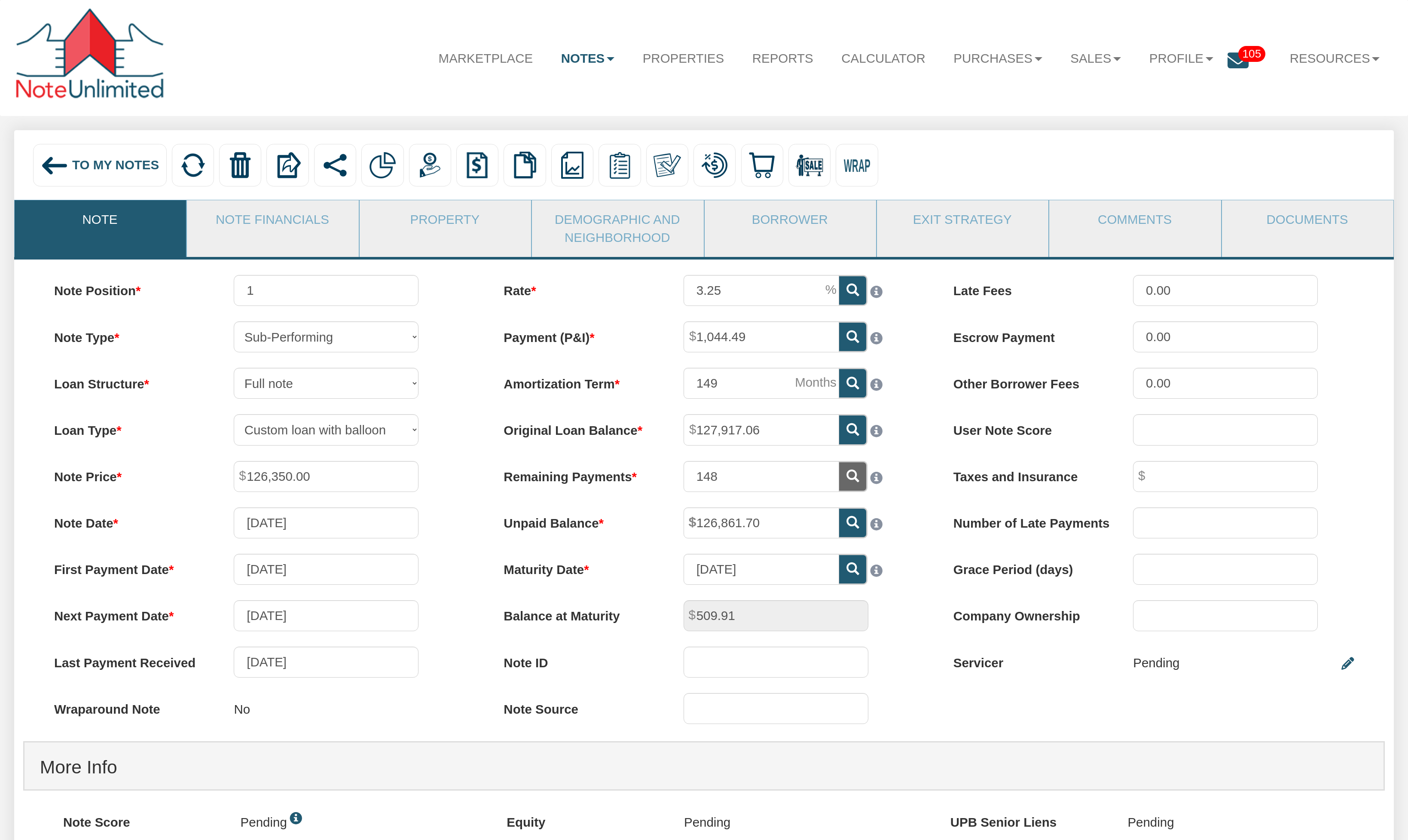
click at [426, 163] on img at bounding box center [430, 165] width 27 height 27
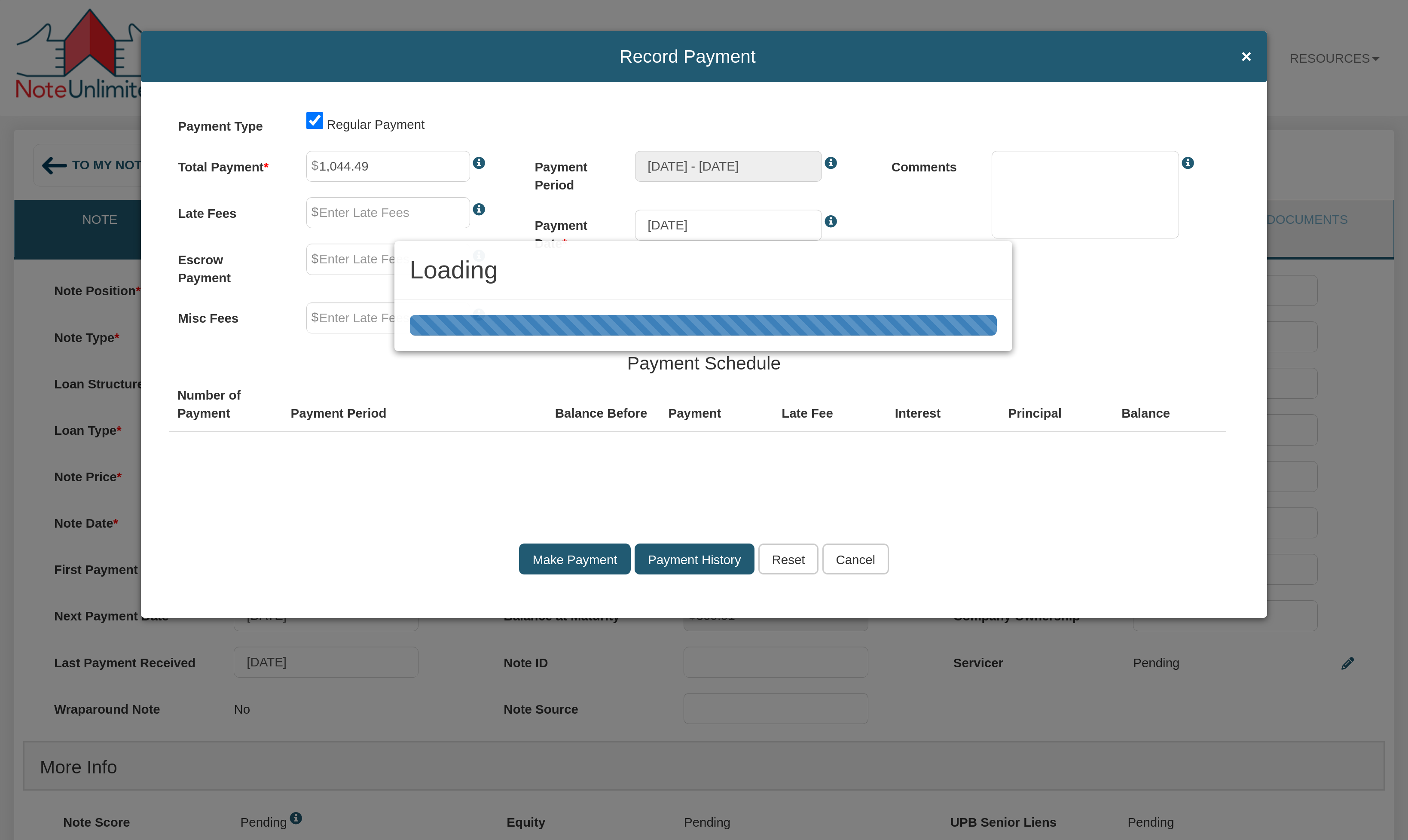
type input "0.00"
type textarea "Regular payment"
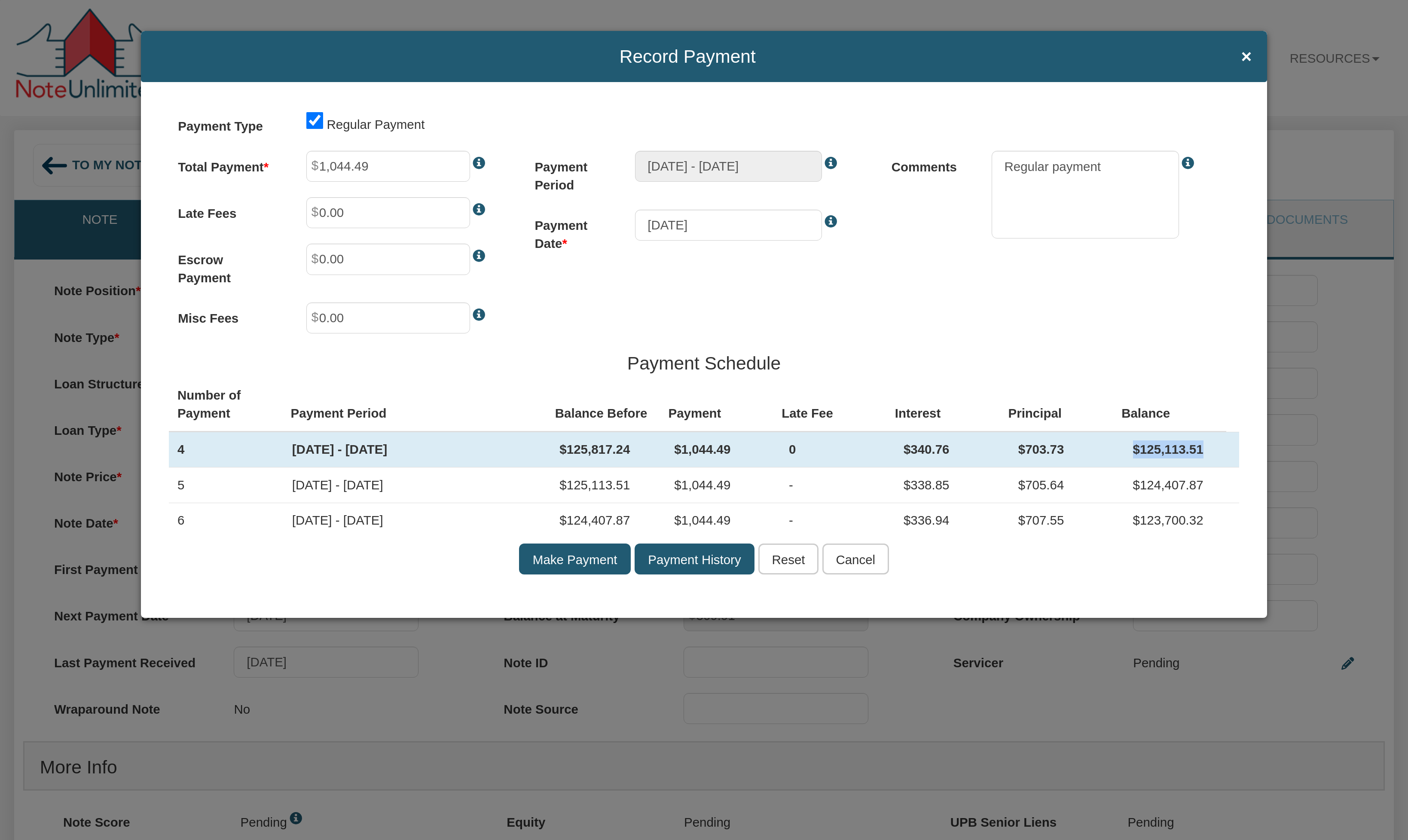
drag, startPoint x: 1126, startPoint y: 446, endPoint x: 1203, endPoint y: 446, distance: 77.0
click at [1203, 446] on td "$125,113.51" at bounding box center [1182, 450] width 115 height 35
drag, startPoint x: 377, startPoint y: 166, endPoint x: 317, endPoint y: 165, distance: 60.0
click at [317, 165] on div "1,044.49" at bounding box center [403, 166] width 226 height 31
type input "1.00"
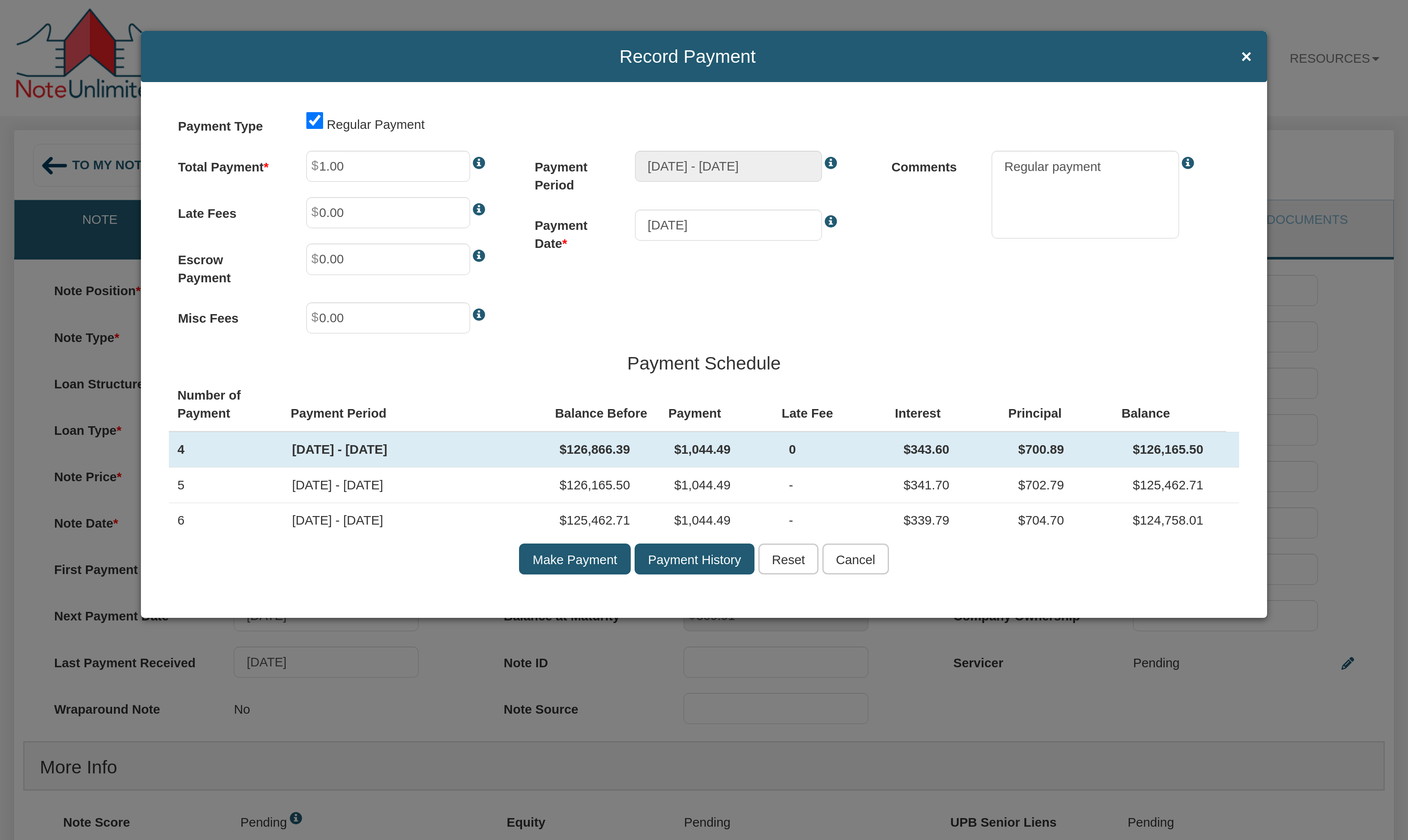
click at [1106, 448] on td "$700.89" at bounding box center [1067, 450] width 115 height 35
drag, startPoint x: 894, startPoint y: 448, endPoint x: 945, endPoint y: 445, distance: 51.1
click at [945, 445] on td "$343.60" at bounding box center [952, 450] width 115 height 35
drag, startPoint x: 1009, startPoint y: 448, endPoint x: 1080, endPoint y: 451, distance: 71.1
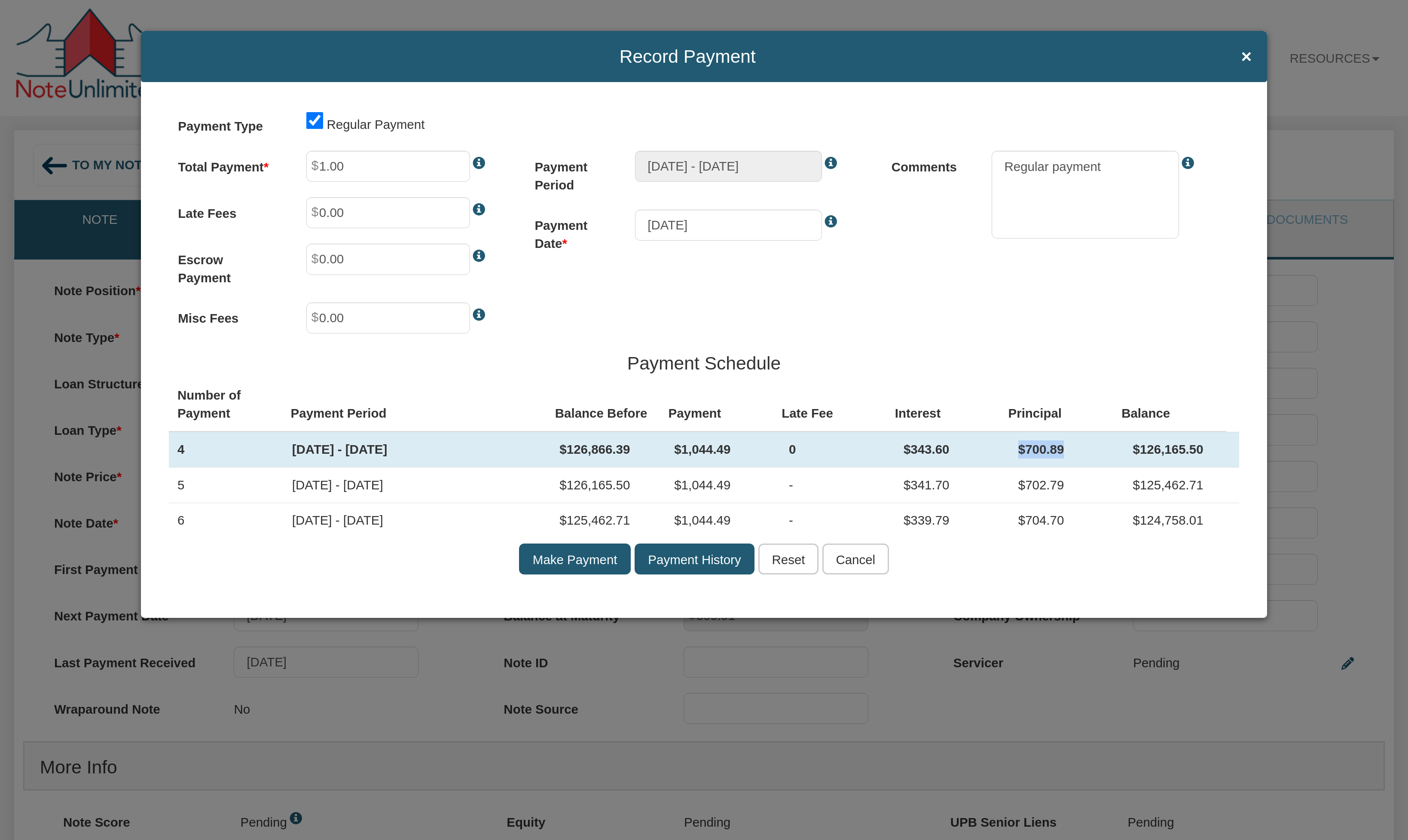
click at [1080, 451] on td "$700.89" at bounding box center [1067, 450] width 115 height 35
drag, startPoint x: 1124, startPoint y: 447, endPoint x: 1197, endPoint y: 447, distance: 73.0
click at [1197, 447] on td "$126,165.50" at bounding box center [1182, 450] width 115 height 35
drag, startPoint x: 891, startPoint y: 451, endPoint x: 1052, endPoint y: 463, distance: 161.4
click at [1052, 463] on tr "4 [DATE] - [DATE] $126,866.39 $1,044.49 0 $343.60 $700.89 $126,165.50" at bounding box center [704, 450] width 1071 height 35
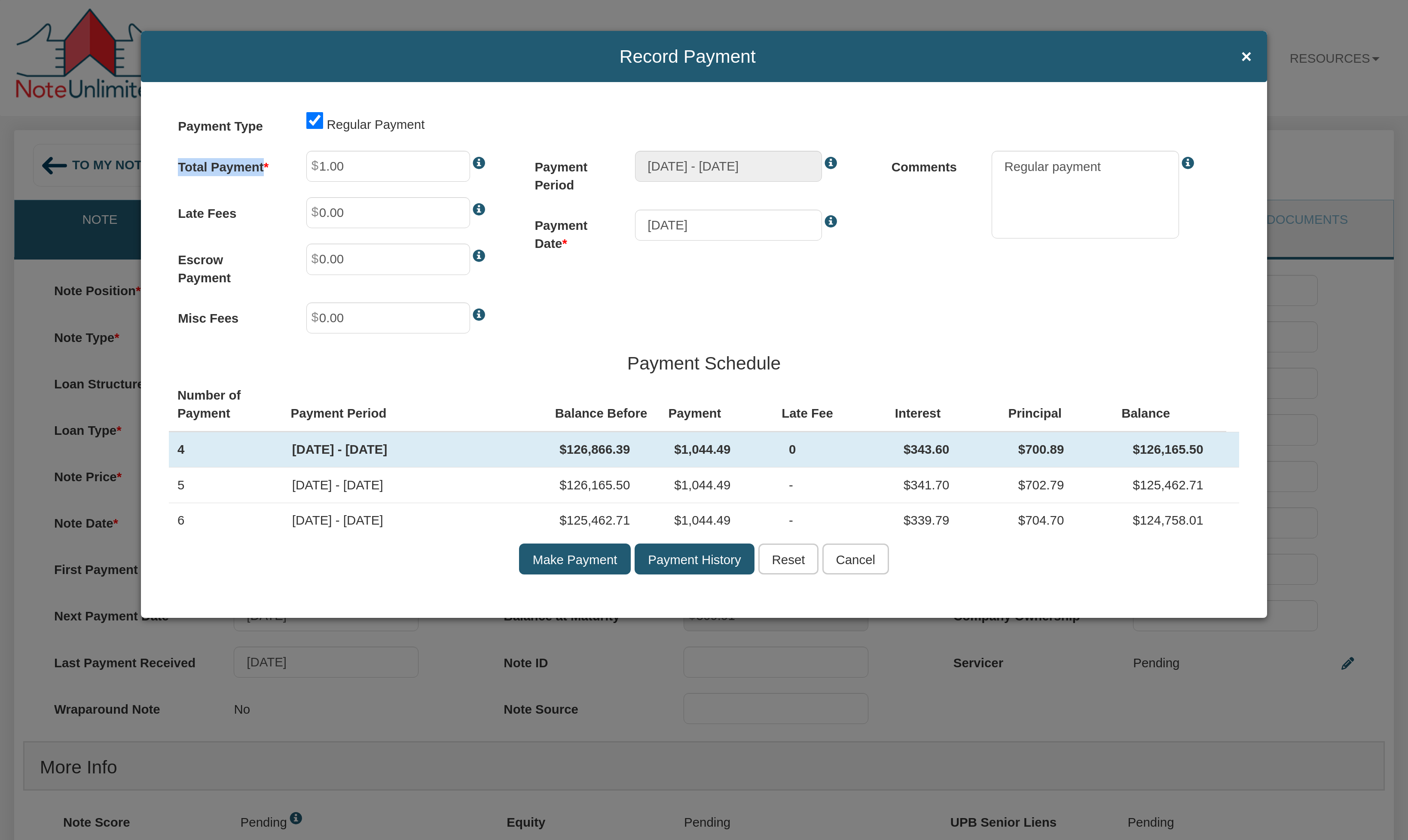
drag, startPoint x: 175, startPoint y: 164, endPoint x: 271, endPoint y: 165, distance: 96.0
click at [271, 165] on div "Total Payment 1.00 Late Fees 0.00 Escrow Payment 0.00 Misc Fees 0.00" at bounding box center [347, 250] width 356 height 198
drag, startPoint x: 1124, startPoint y: 449, endPoint x: 1201, endPoint y: 452, distance: 77.1
click at [1201, 452] on td "$126,165.50" at bounding box center [1182, 450] width 115 height 35
click at [859, 563] on input "Cancel" at bounding box center [856, 559] width 67 height 31
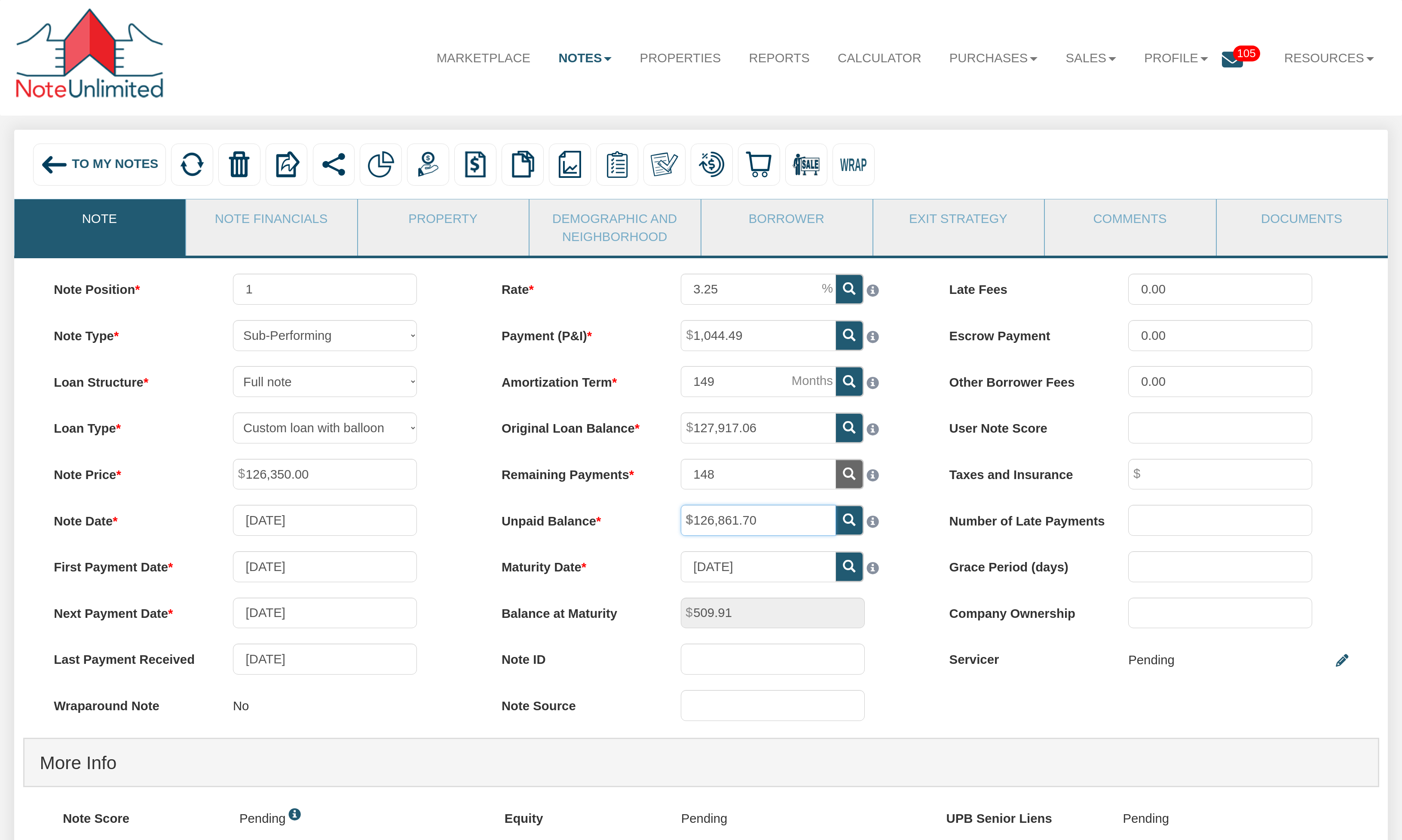
drag, startPoint x: 764, startPoint y: 524, endPoint x: 688, endPoint y: 524, distance: 76.0
click at [836, 505] on span "126,861.70" at bounding box center [836, 505] width 0 height 0
click at [427, 166] on img at bounding box center [428, 164] width 27 height 27
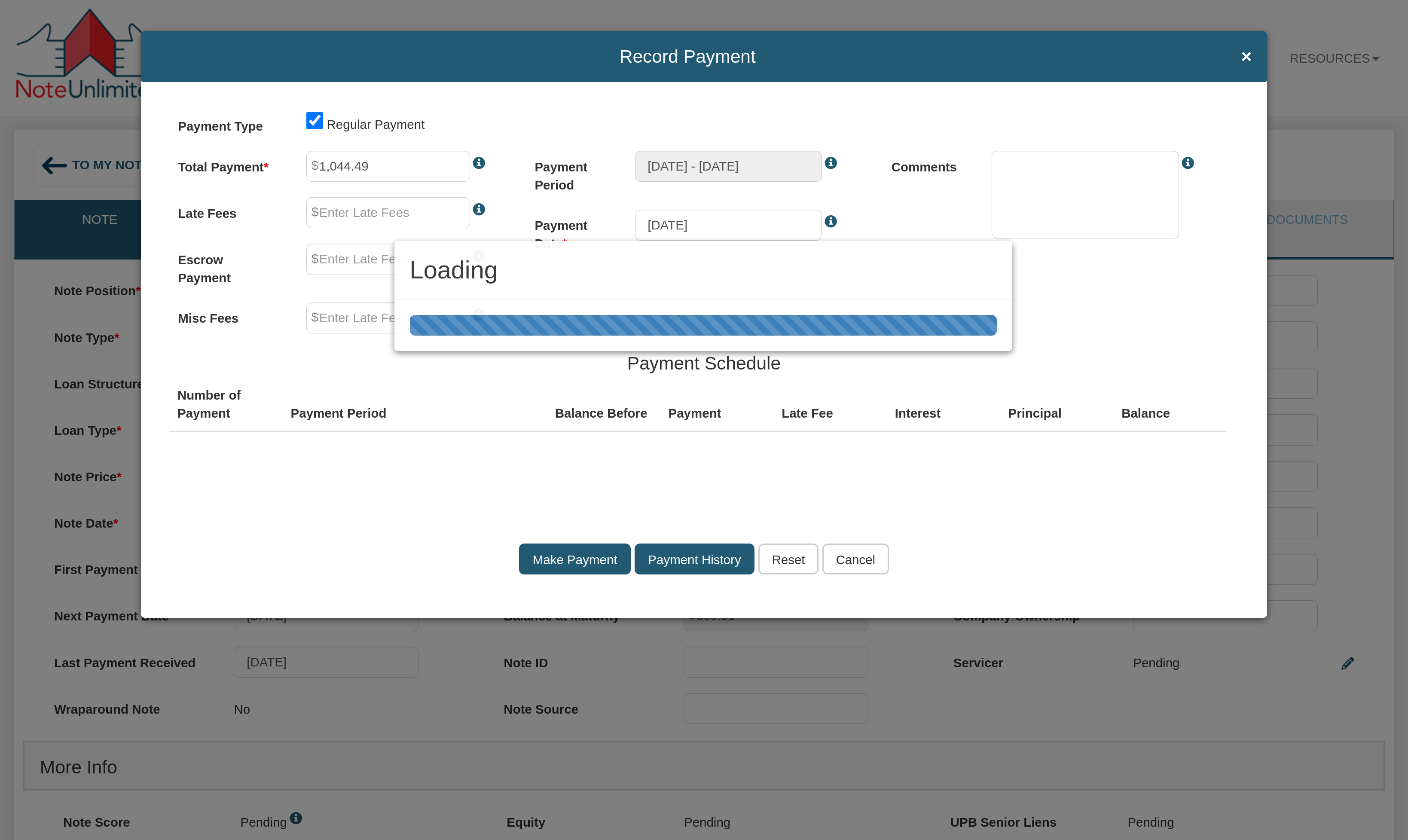
type input "0.00"
type textarea "Regular payment"
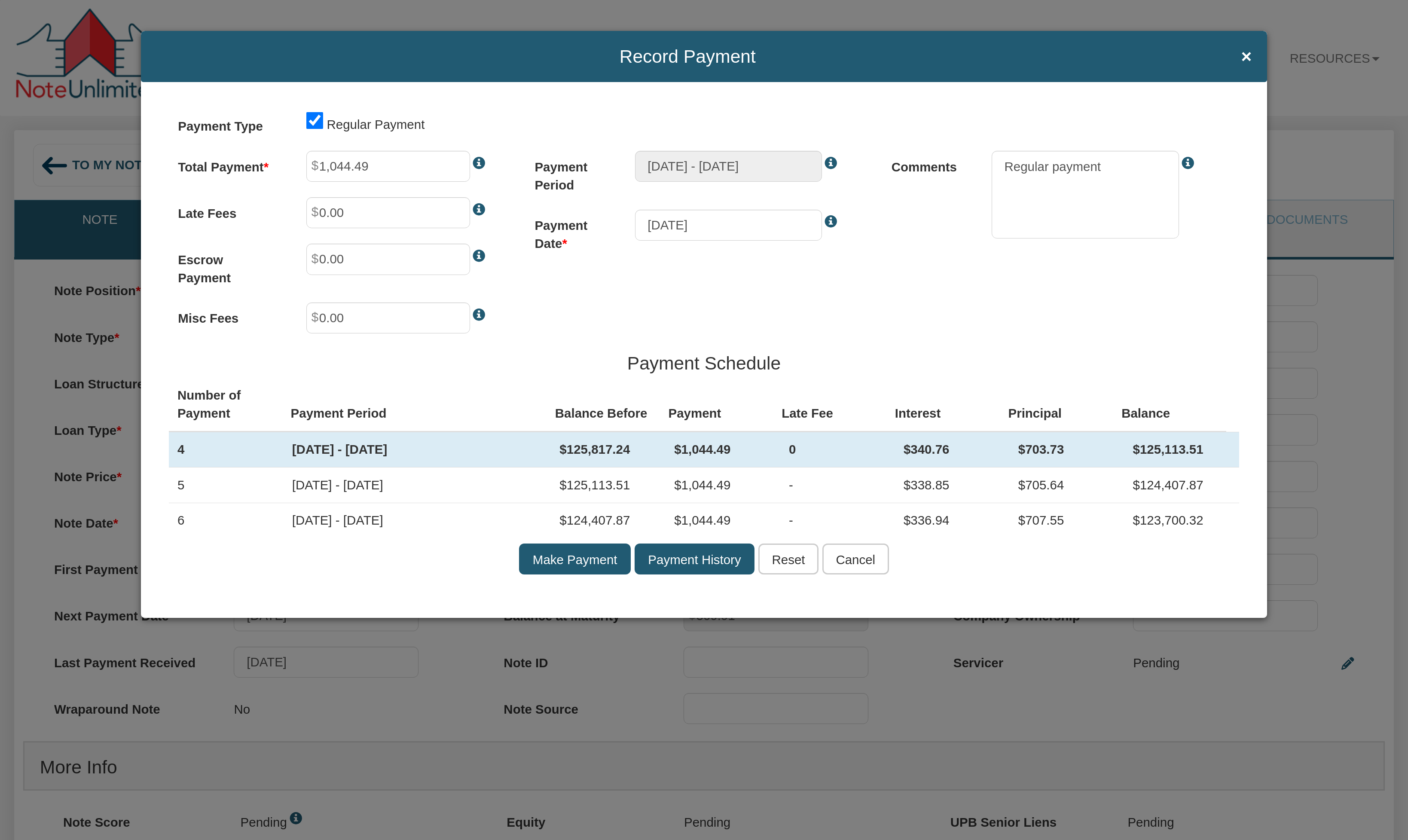
drag, startPoint x: 548, startPoint y: 447, endPoint x: 1080, endPoint y: 438, distance: 532.1
click at [643, 450] on tr "4 [DATE] - [DATE] $125,817.24 $1,044.49 0 $340.76 $703.73 $125,113.51" at bounding box center [704, 450] width 1071 height 35
click at [544, 444] on td "[DATE] - [DATE]" at bounding box center [418, 450] width 268 height 35
drag, startPoint x: 544, startPoint y: 444, endPoint x: 637, endPoint y: 449, distance: 93.1
click at [637, 449] on tr "4 [DATE] - [DATE] $125,817.24 $1,044.49 0 $340.76 $703.73 $125,113.51" at bounding box center [704, 450] width 1071 height 35
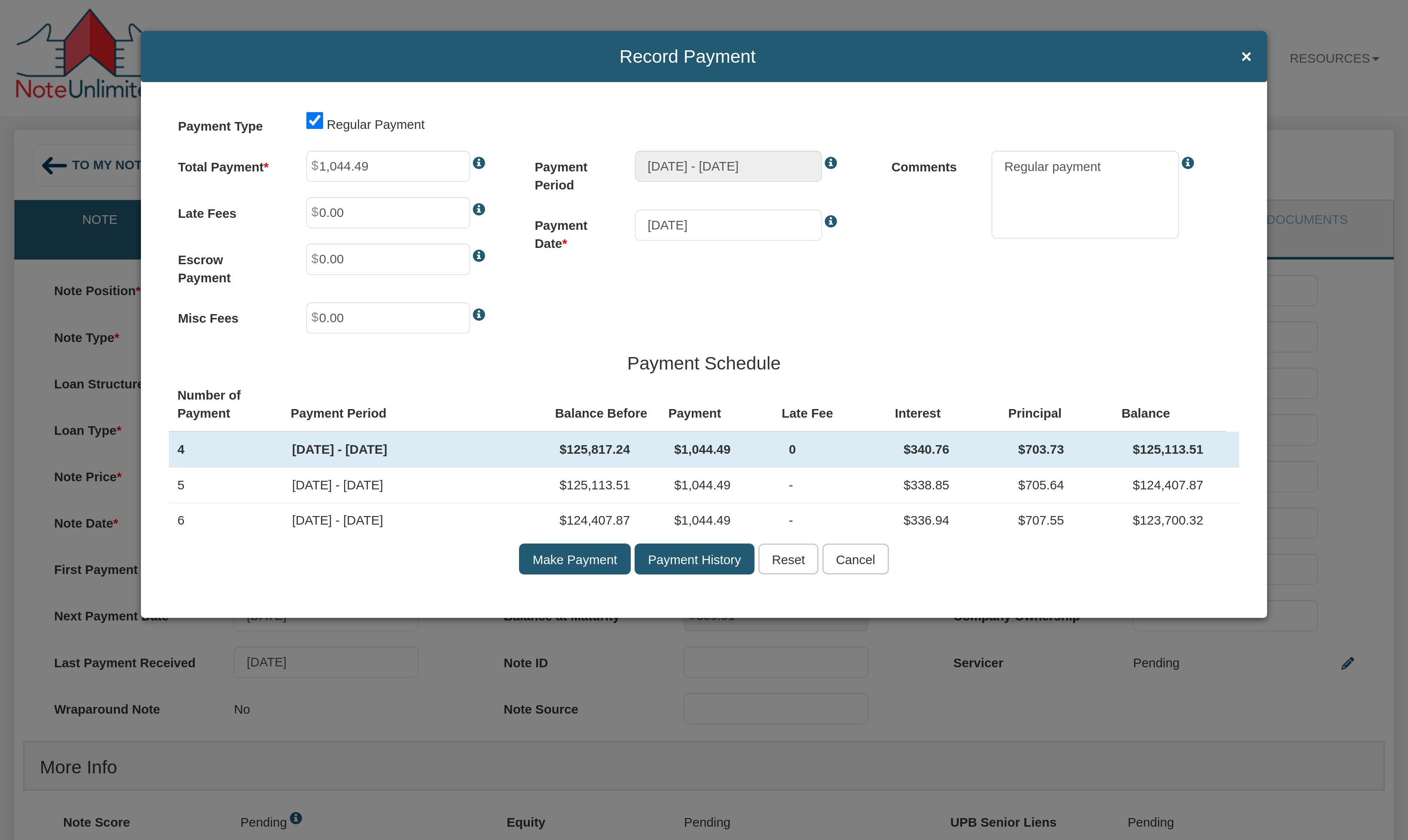
click at [872, 563] on input "Cancel" at bounding box center [856, 559] width 67 height 31
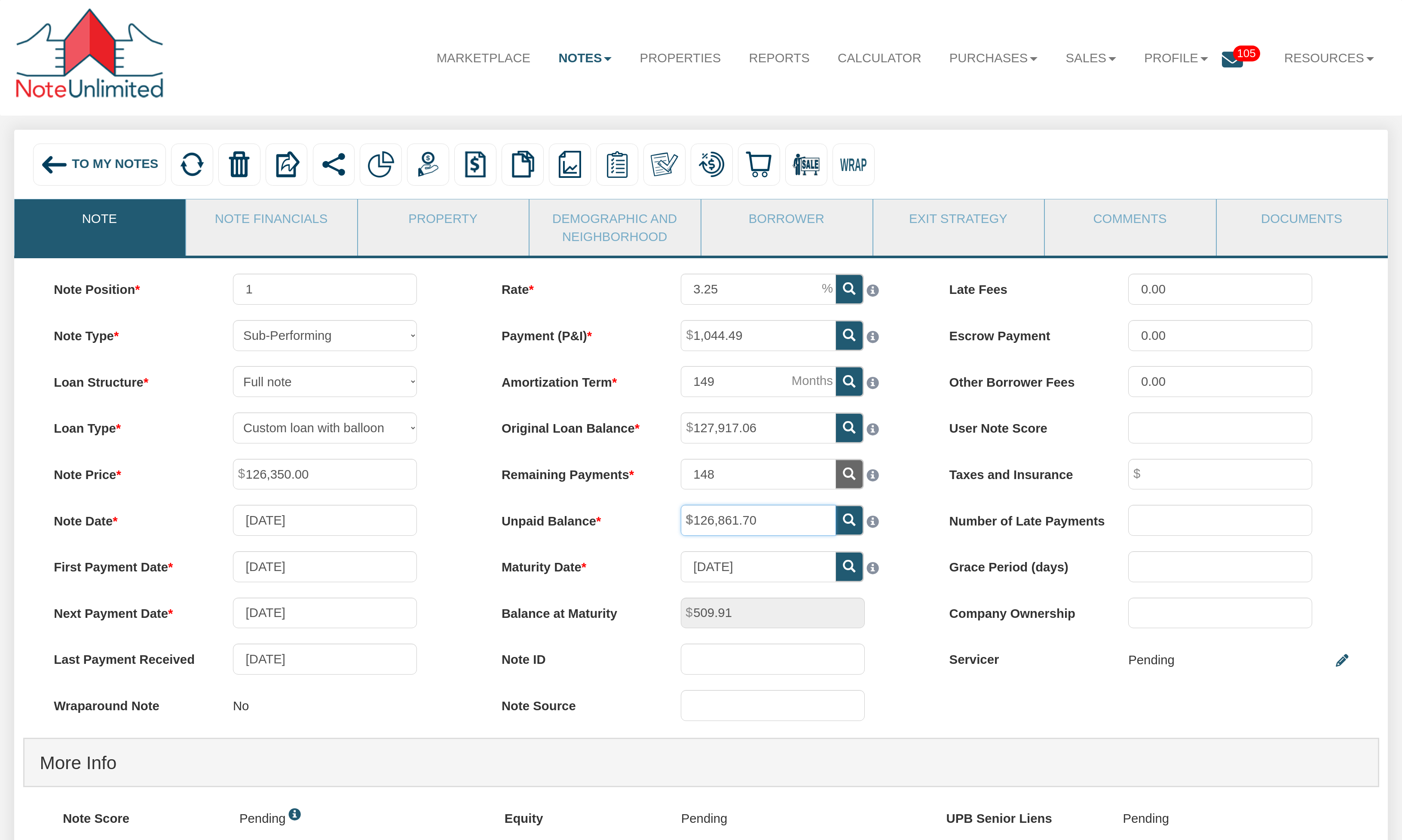
drag, startPoint x: 774, startPoint y: 519, endPoint x: 845, endPoint y: 521, distance: 71.0
click at [672, 513] on div "126,861.70" at bounding box center [790, 521] width 251 height 31
click at [849, 519] on icon at bounding box center [849, 519] width 13 height 13
type input "127,219.01"
type input "1,041.67"
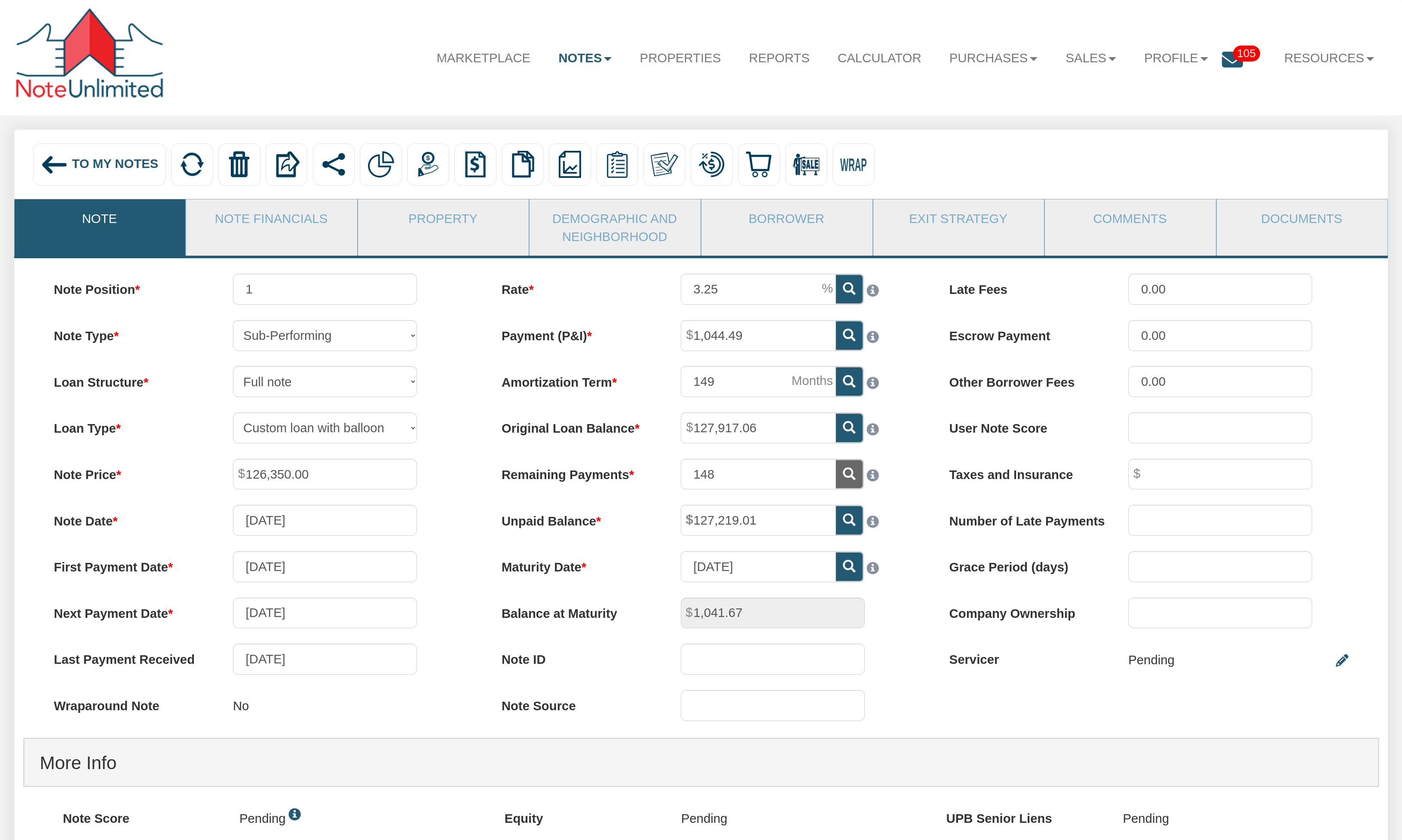
click at [75, 163] on span "To My Notes" at bounding box center [115, 163] width 87 height 14
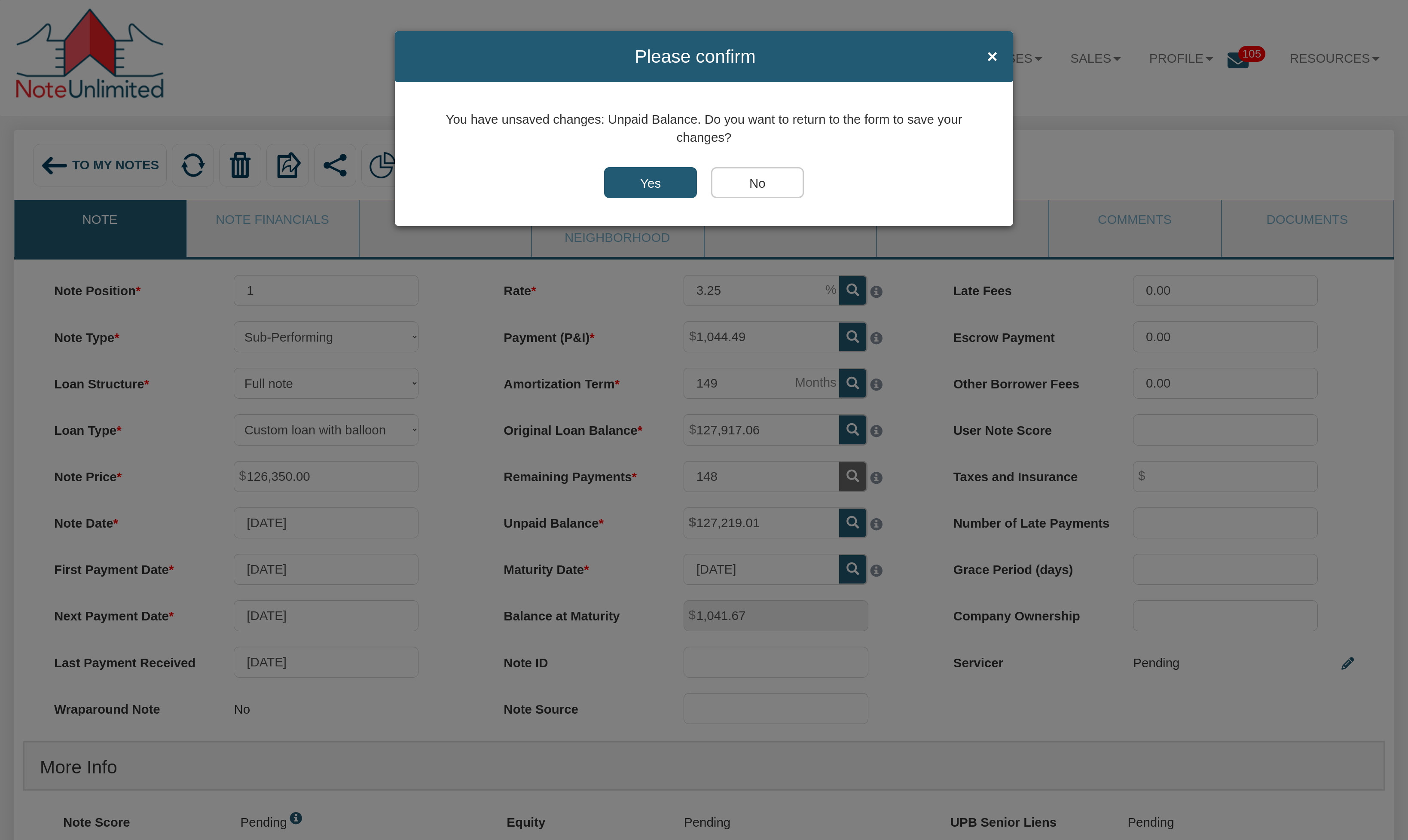
click at [1001, 60] on div "Please confirm ×" at bounding box center [704, 56] width 618 height 51
click at [658, 177] on input "Yes" at bounding box center [651, 183] width 93 height 31
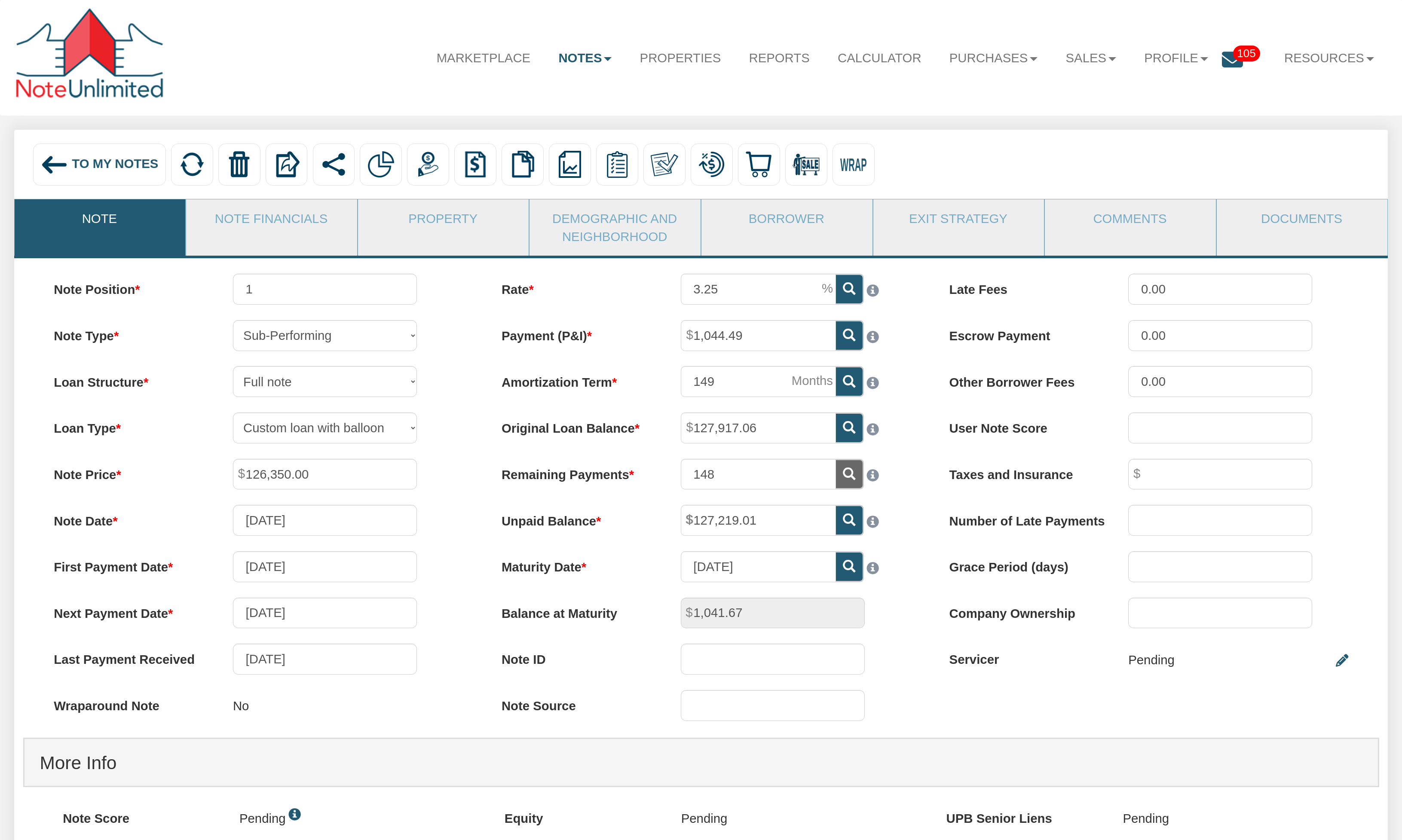
drag, startPoint x: 687, startPoint y: 524, endPoint x: 773, endPoint y: 525, distance: 86.0
click at [836, 505] on span "127,219.01" at bounding box center [836, 505] width 0 height 0
drag, startPoint x: 765, startPoint y: 526, endPoint x: 691, endPoint y: 521, distance: 74.2
click at [836, 505] on span "127,219.01" at bounding box center [836, 505] width 0 height 0
drag, startPoint x: 724, startPoint y: 475, endPoint x: 687, endPoint y: 475, distance: 37.0
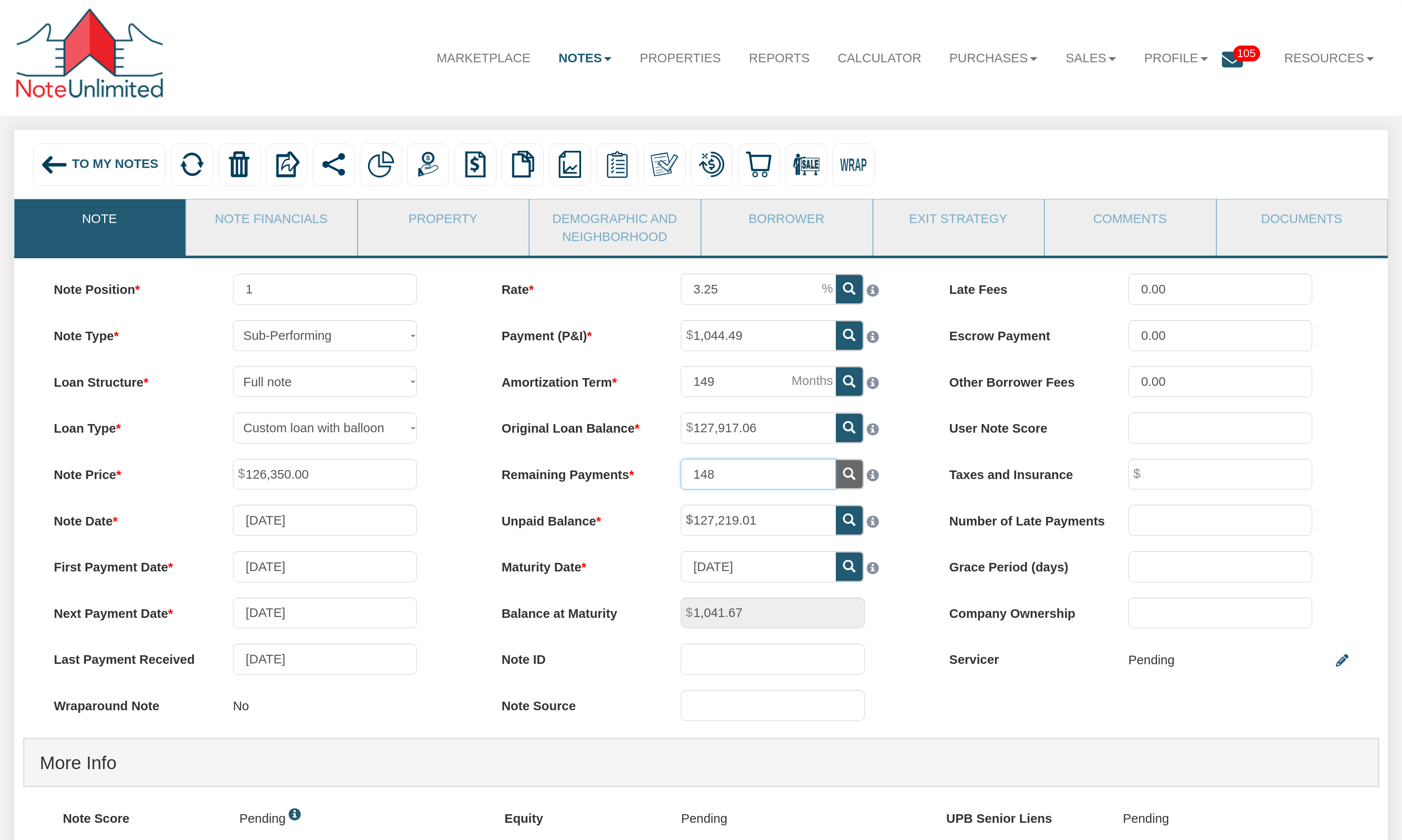
click at [687, 475] on input "148" at bounding box center [758, 475] width 155 height 31
drag, startPoint x: 239, startPoint y: 426, endPoint x: 504, endPoint y: 321, distance: 285.0
click at [296, 71] on div "Menu Marketplace Notes Dashboard Transactions Properties Reports Calculator 105" at bounding box center [701, 725] width 1402 height 1450
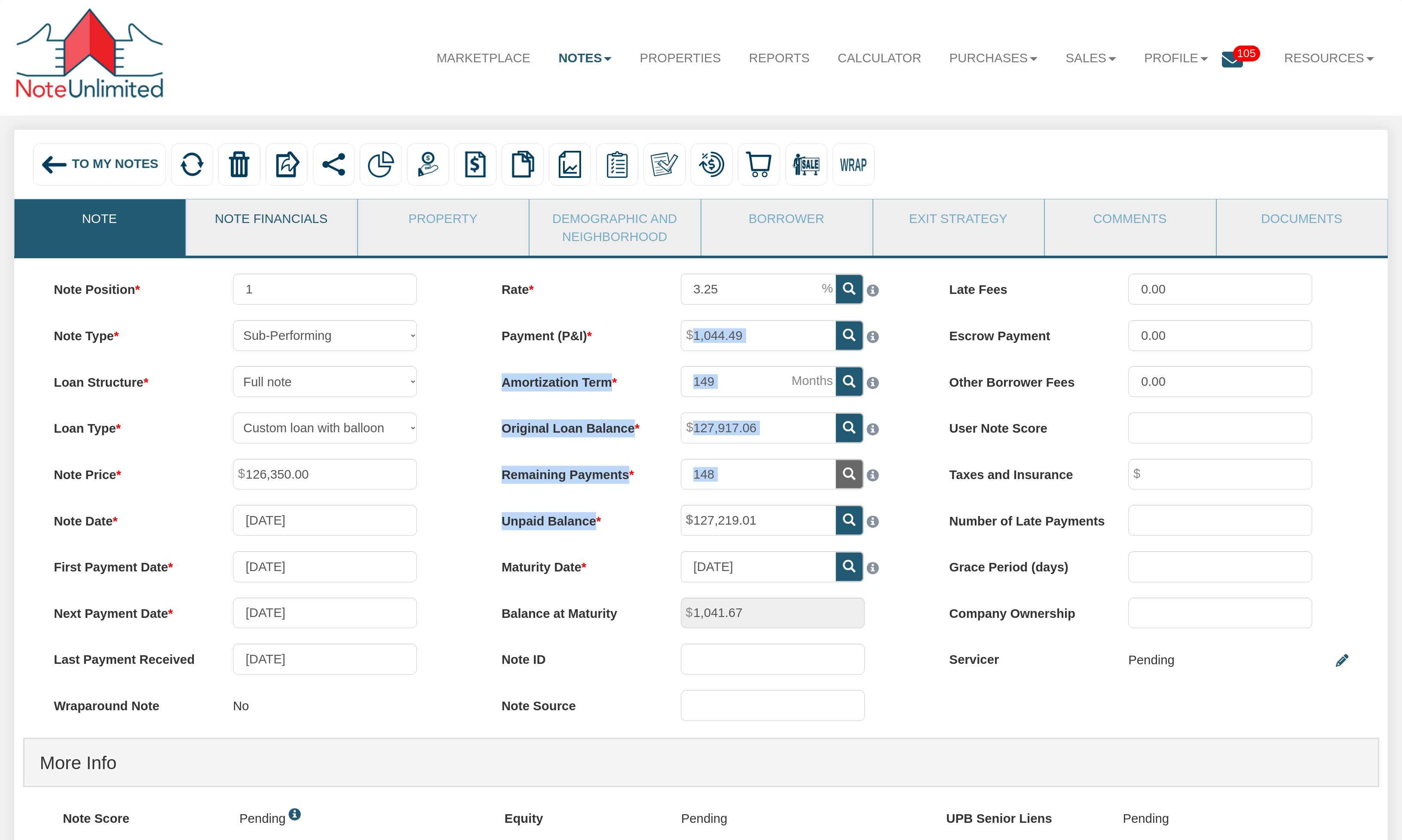
drag, startPoint x: 671, startPoint y: 339, endPoint x: 230, endPoint y: 228, distance: 454.8
click at [682, 491] on div "Rate 3.25 Payment (P&I) 1,044.49 Amortization Term 149 148" at bounding box center [701, 504] width 448 height 462
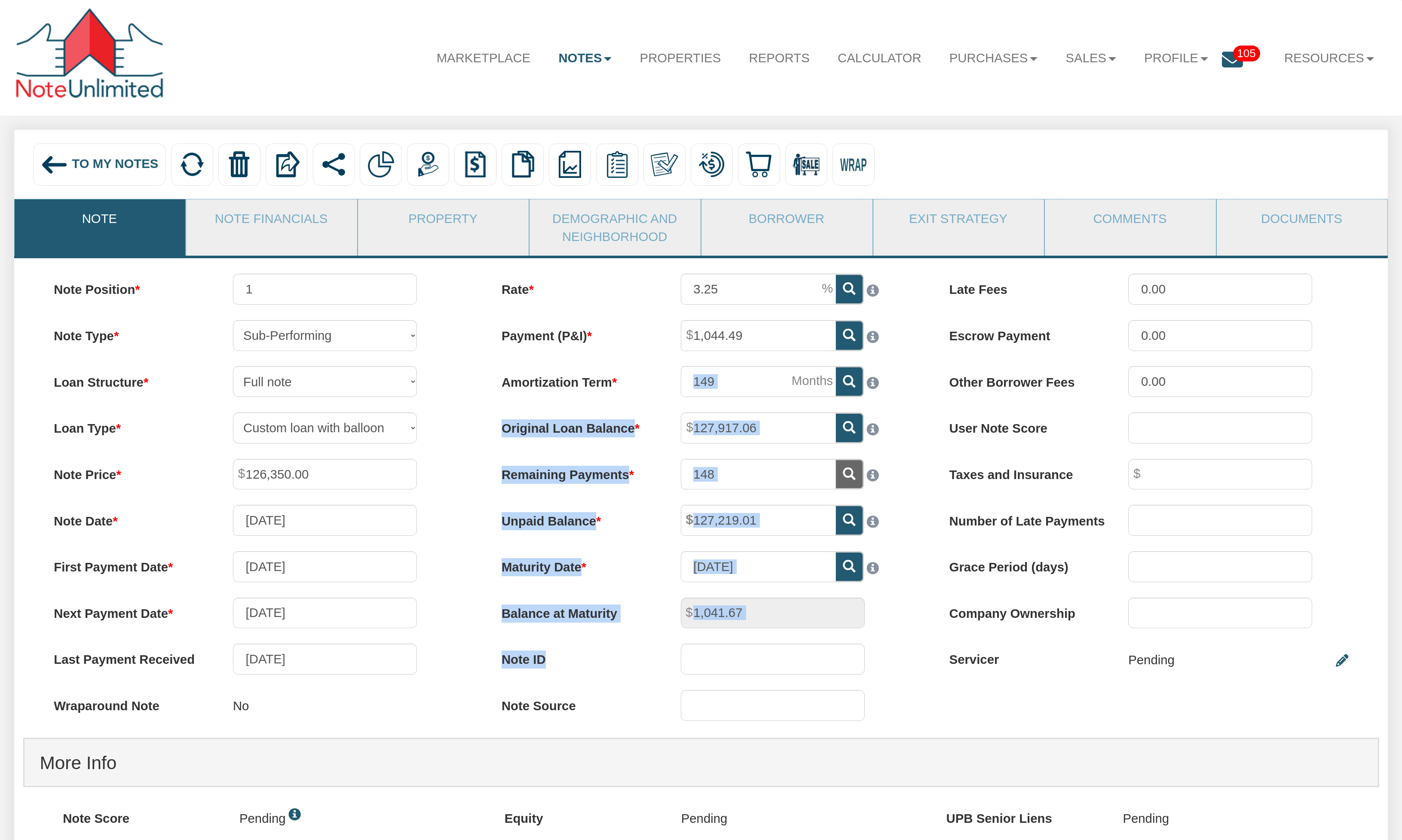
drag, startPoint x: 908, startPoint y: 671, endPoint x: 688, endPoint y: 393, distance: 354.5
click at [688, 393] on div "Rate 3.25 Payment (P&I) 1,044.49 Amortization Term 149 148" at bounding box center [701, 504] width 448 height 462
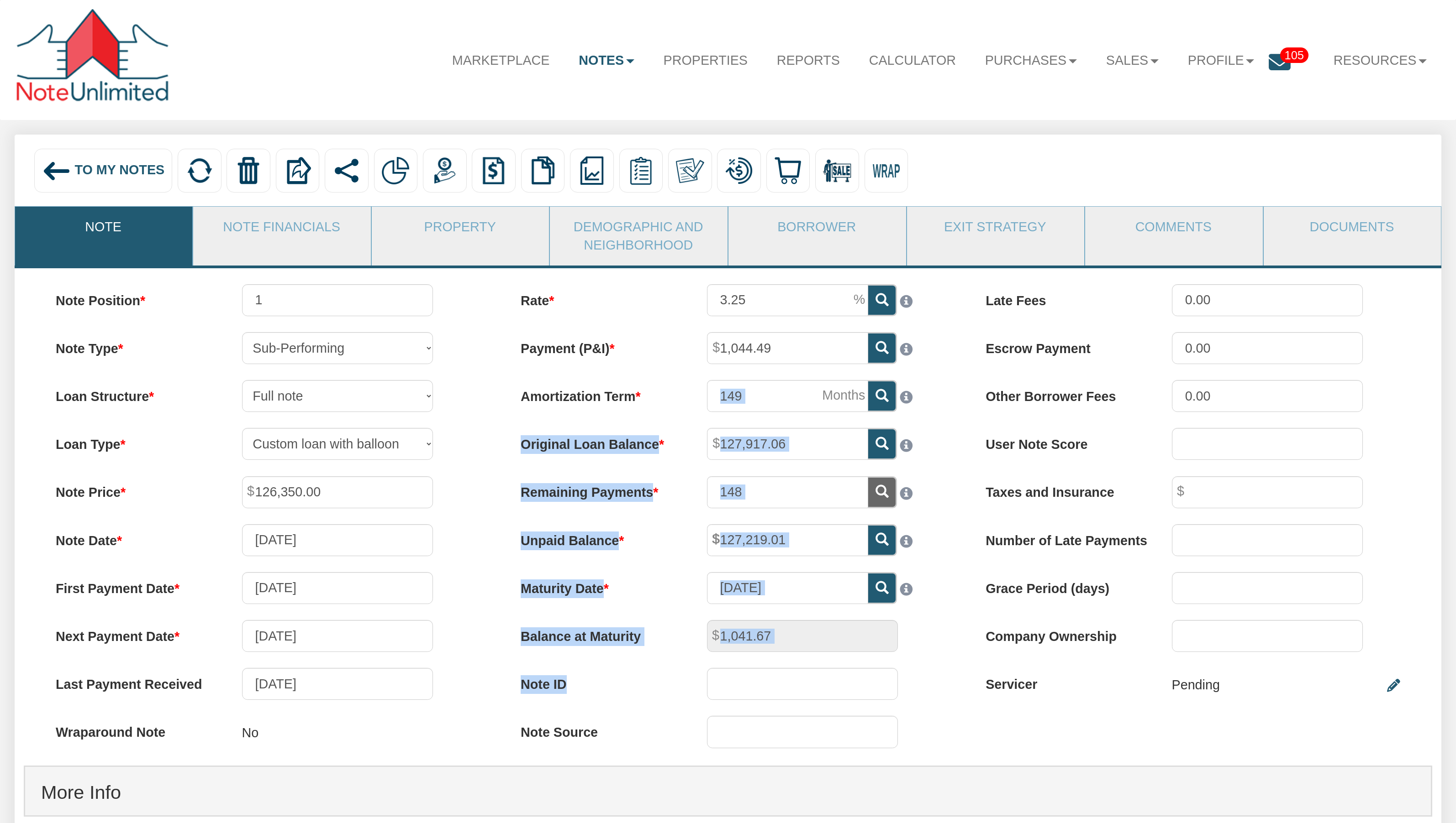
click at [2, 389] on div "To My Notes Delete with property Delete only note Redeeming and Non-Redeeming S…" at bounding box center [728, 706] width 1456 height 1144
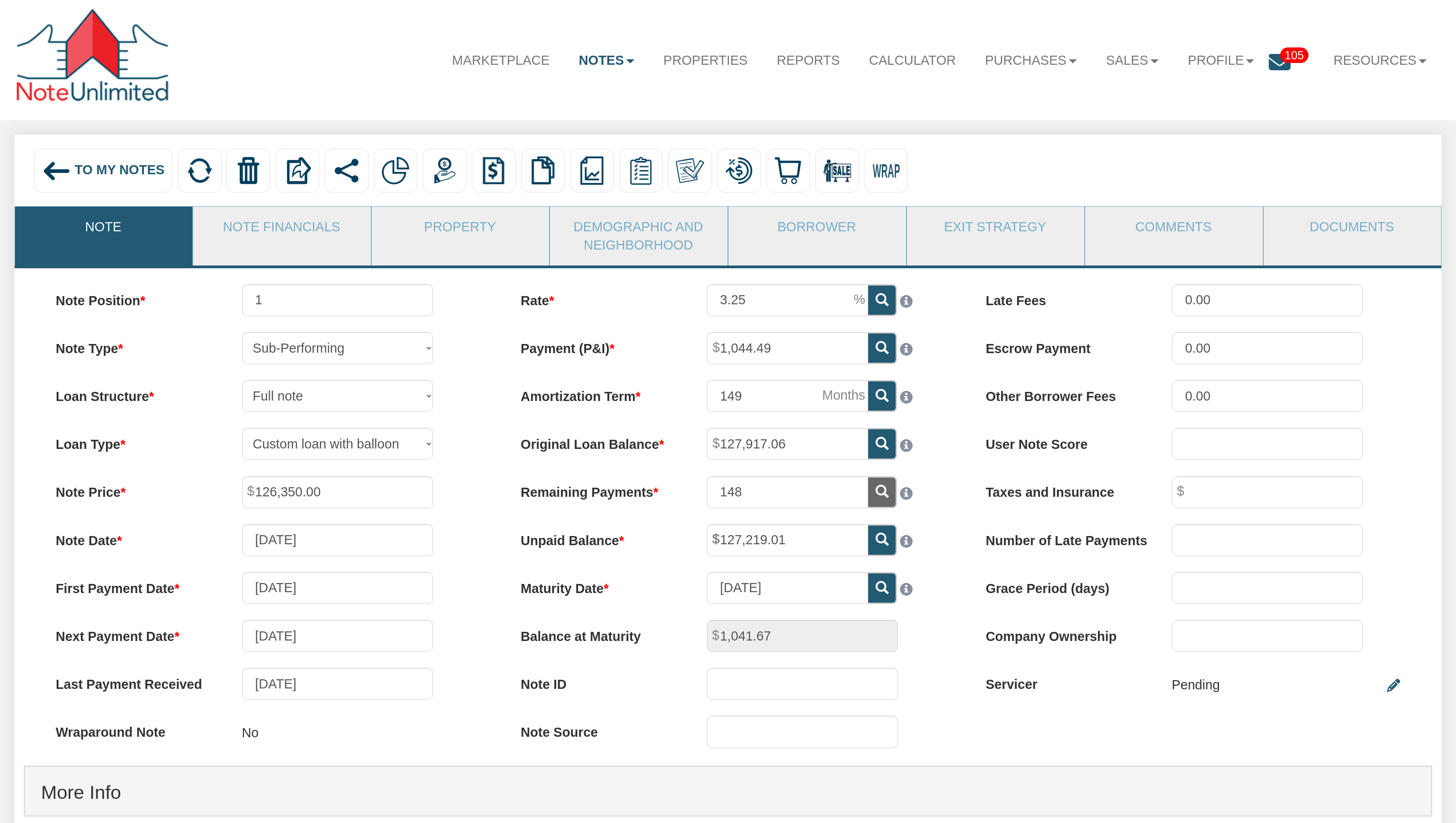
click at [108, 174] on span "To My Notes" at bounding box center [119, 170] width 90 height 15
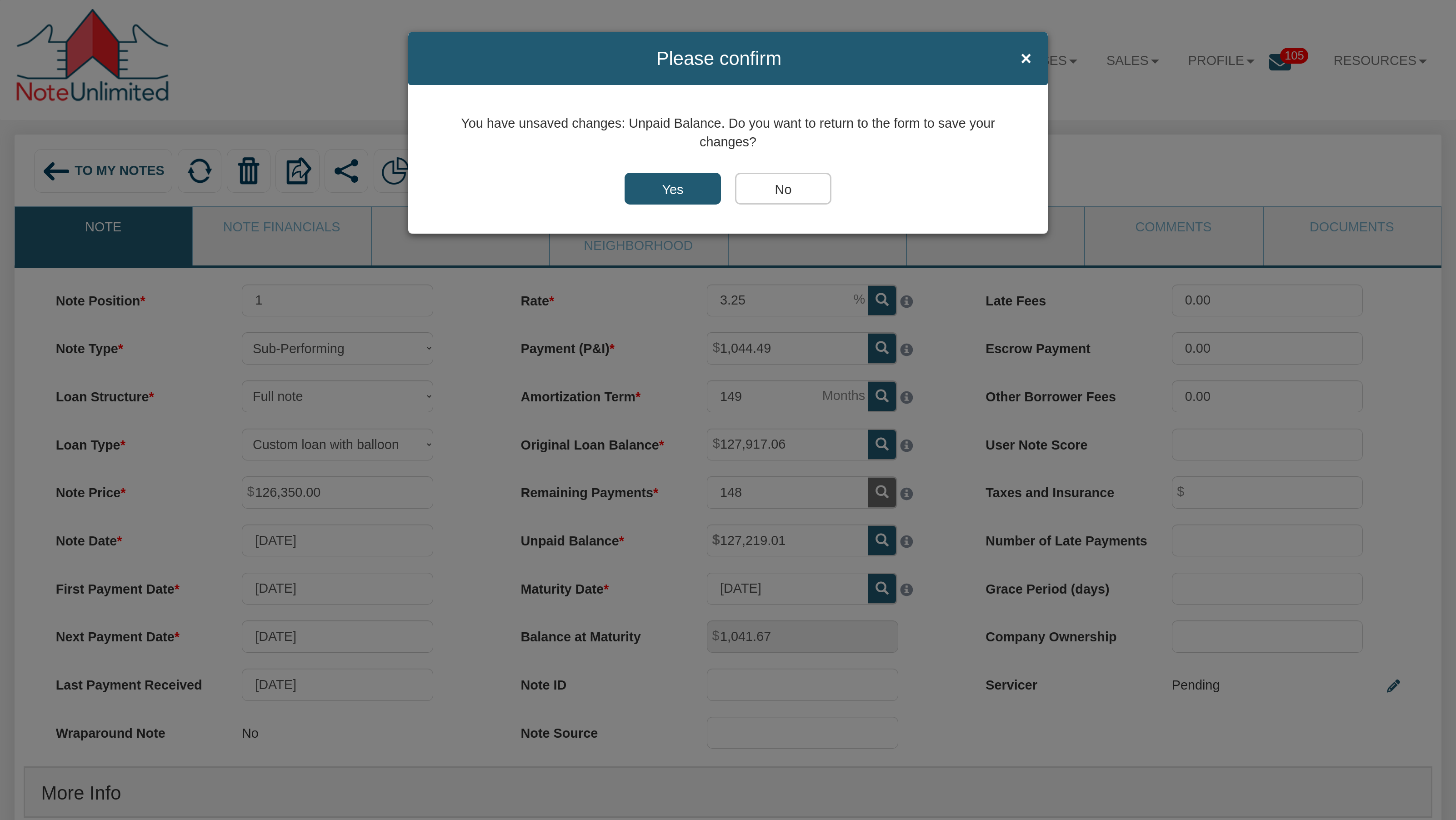
click at [789, 194] on input "No" at bounding box center [783, 189] width 96 height 32
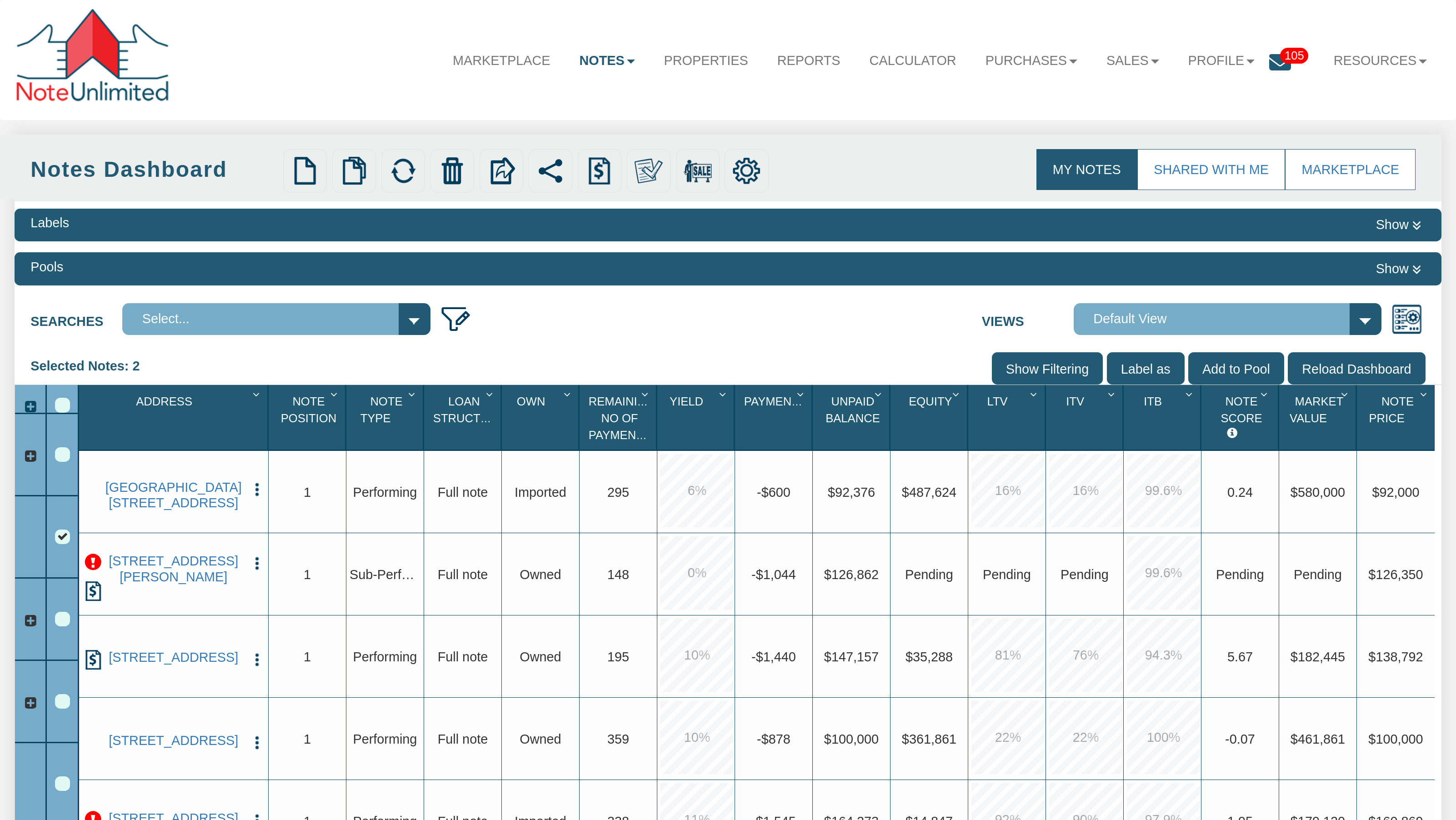
select select
click at [787, 186] on div "Upload Notes Upload NODs Verify Mapping Upload Results" at bounding box center [620, 171] width 685 height 44
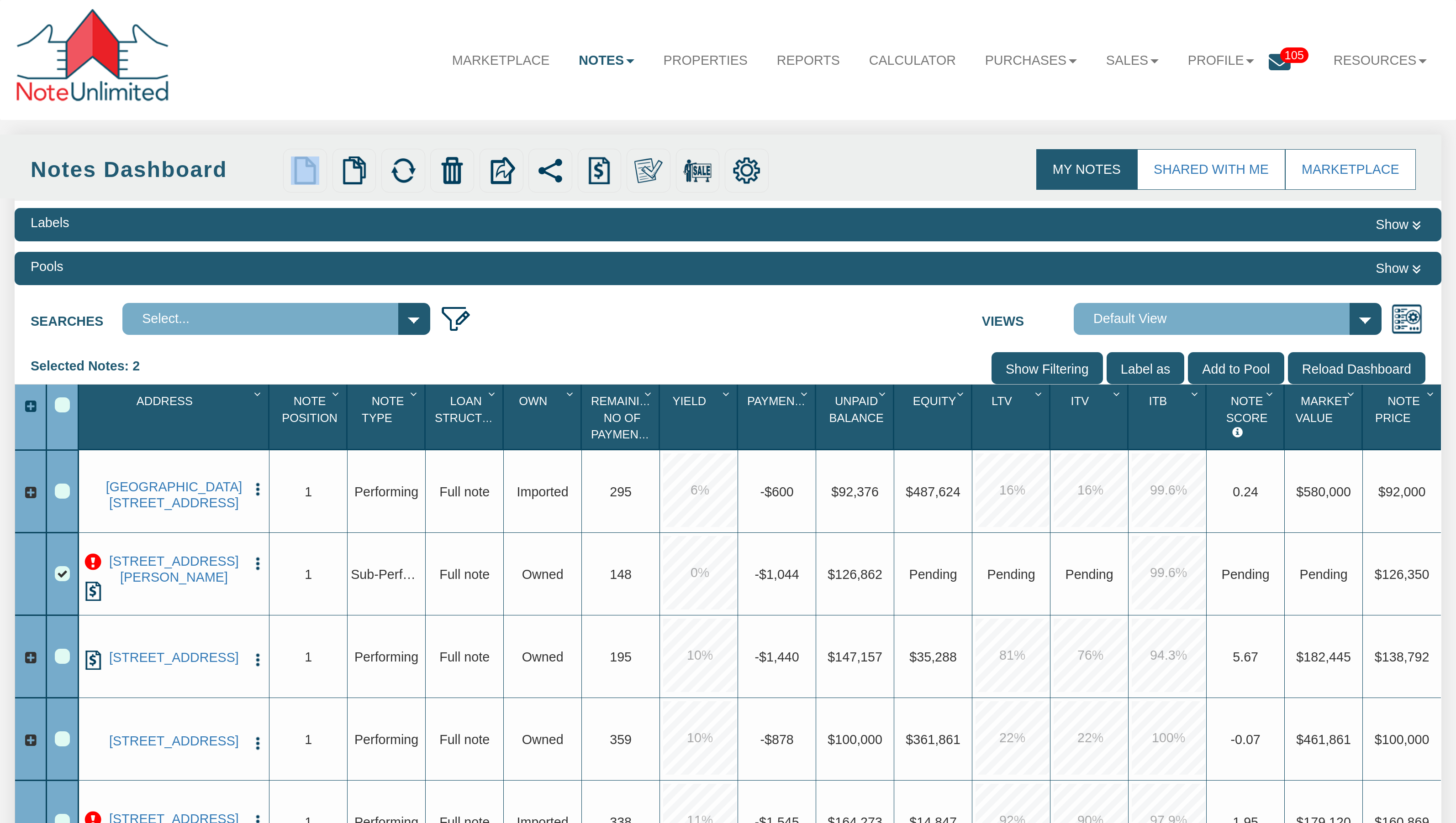
click at [790, 187] on div "Upload Notes Upload NODs Verify Mapping Upload Results" at bounding box center [620, 170] width 685 height 44
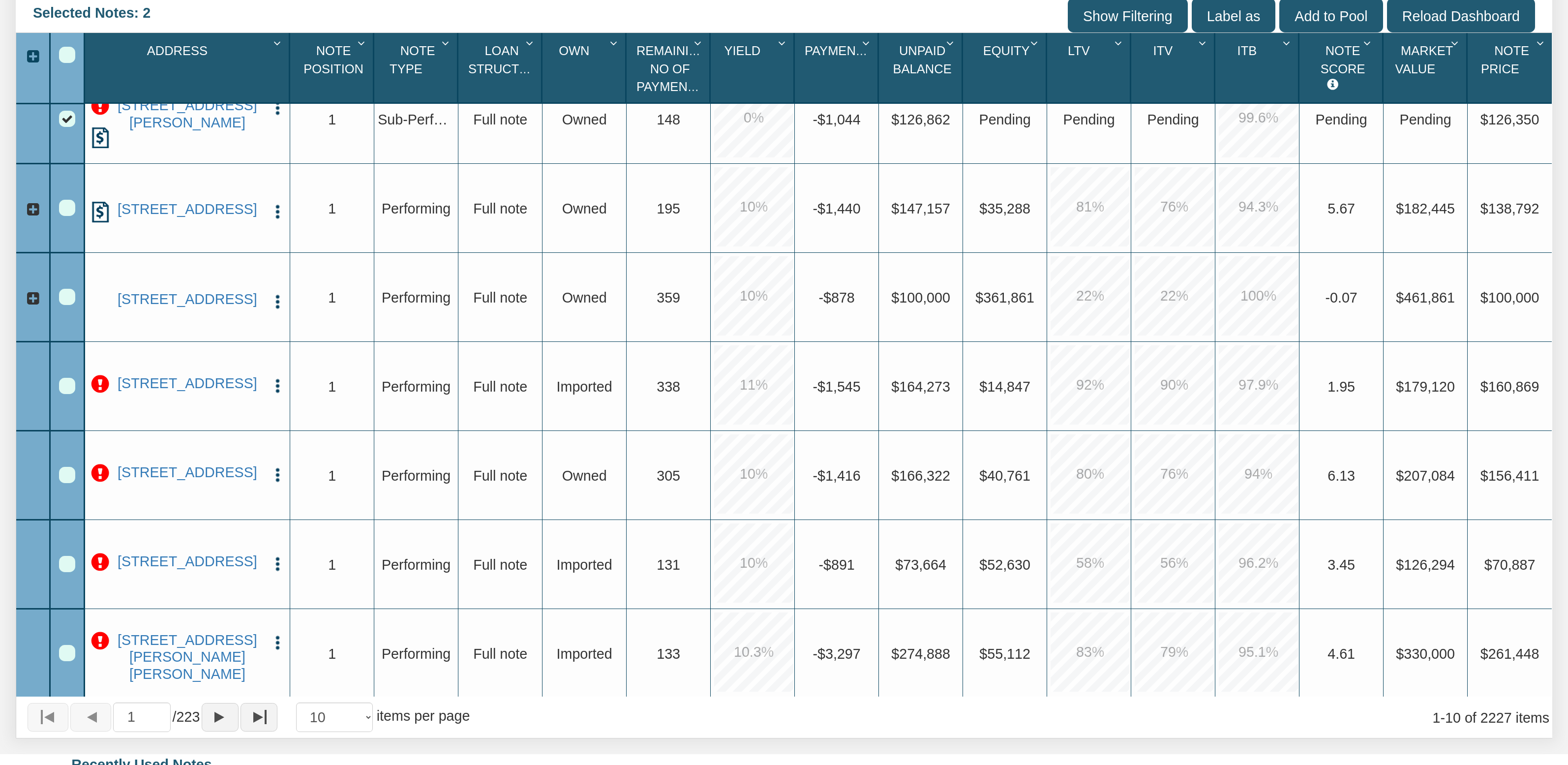
scroll to position [377, 0]
